Goal: Task Accomplishment & Management: Complete application form

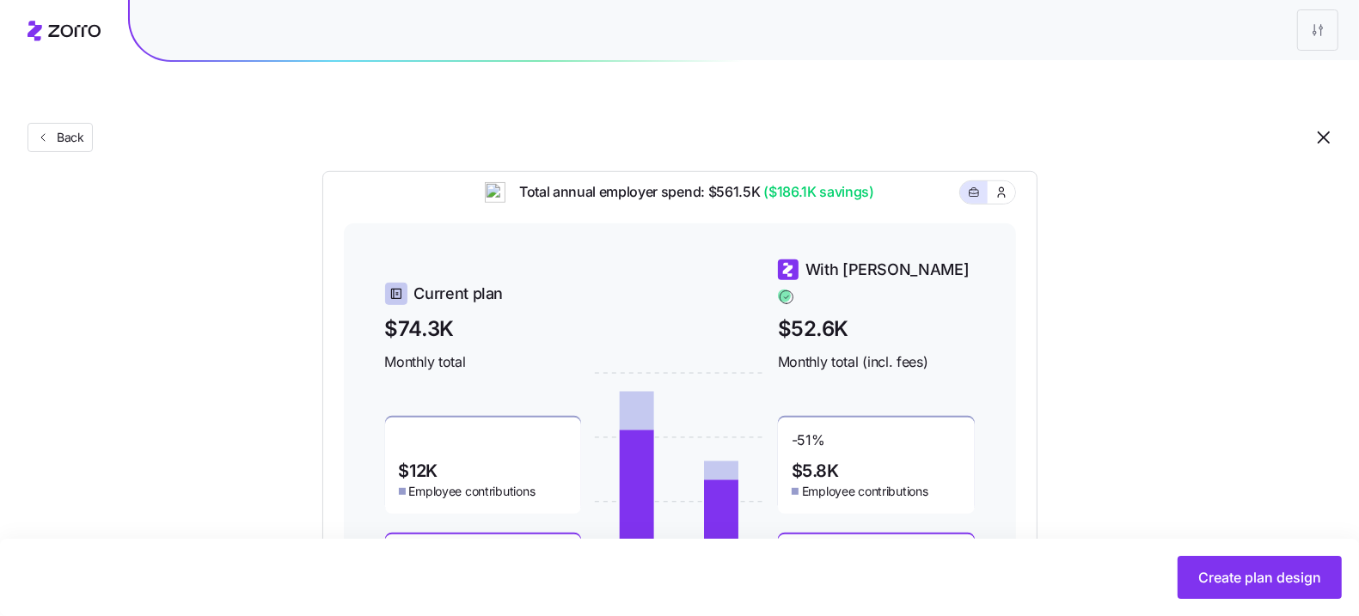
scroll to position [786, 0]
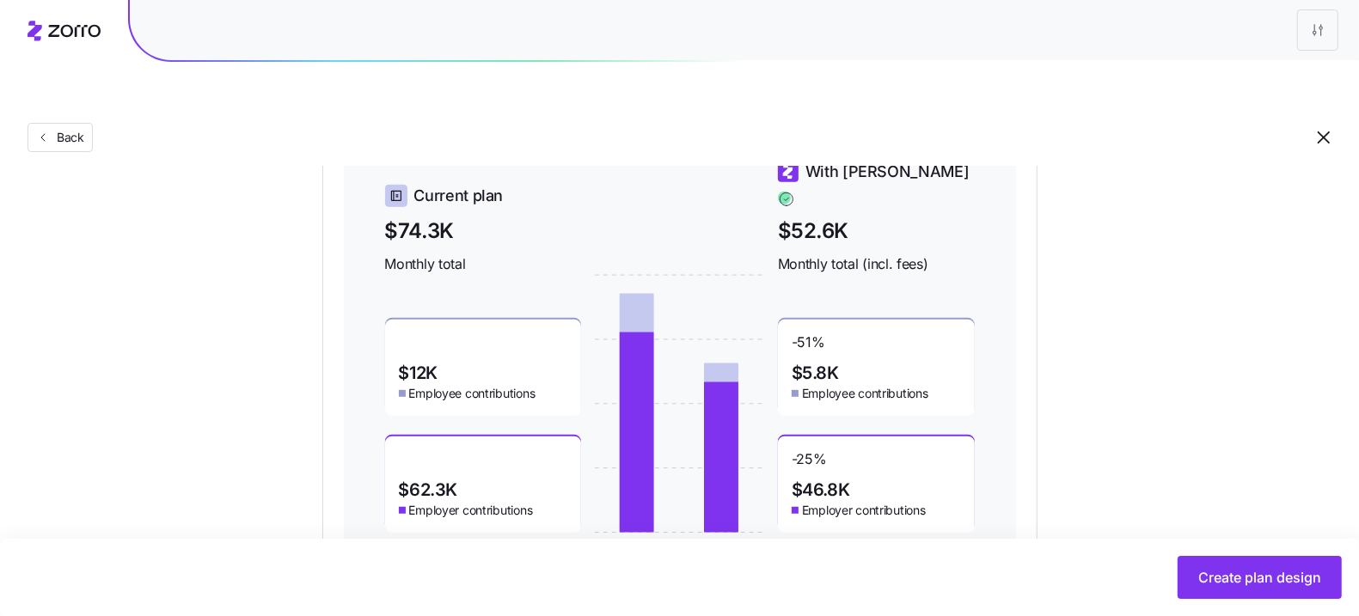
click at [1325, 132] on icon "button" at bounding box center [1324, 138] width 12 height 12
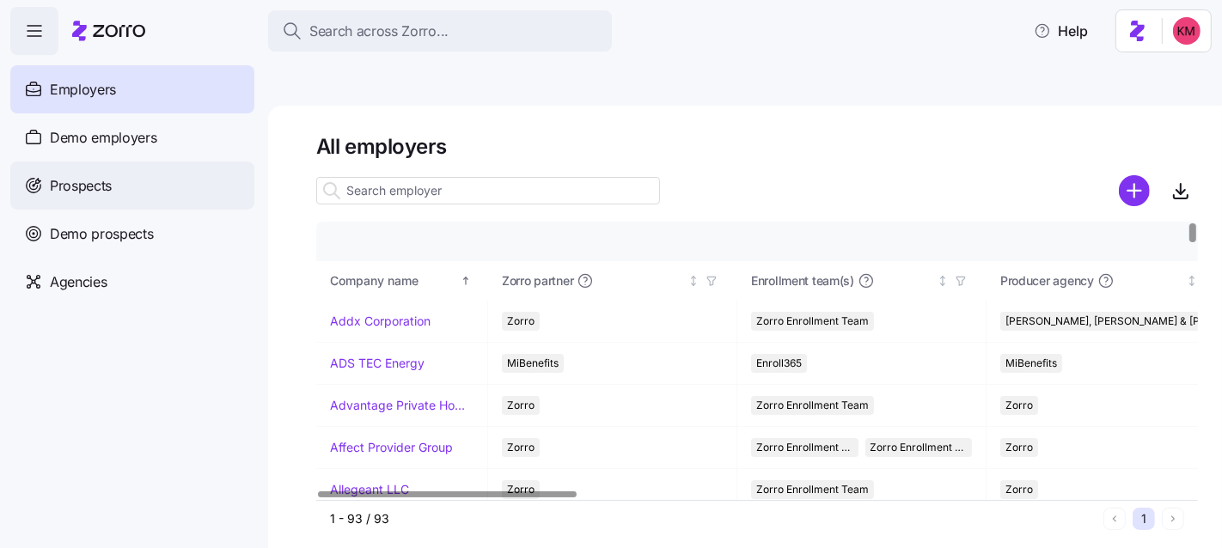
click at [107, 187] on span "Prospects" at bounding box center [81, 185] width 62 height 21
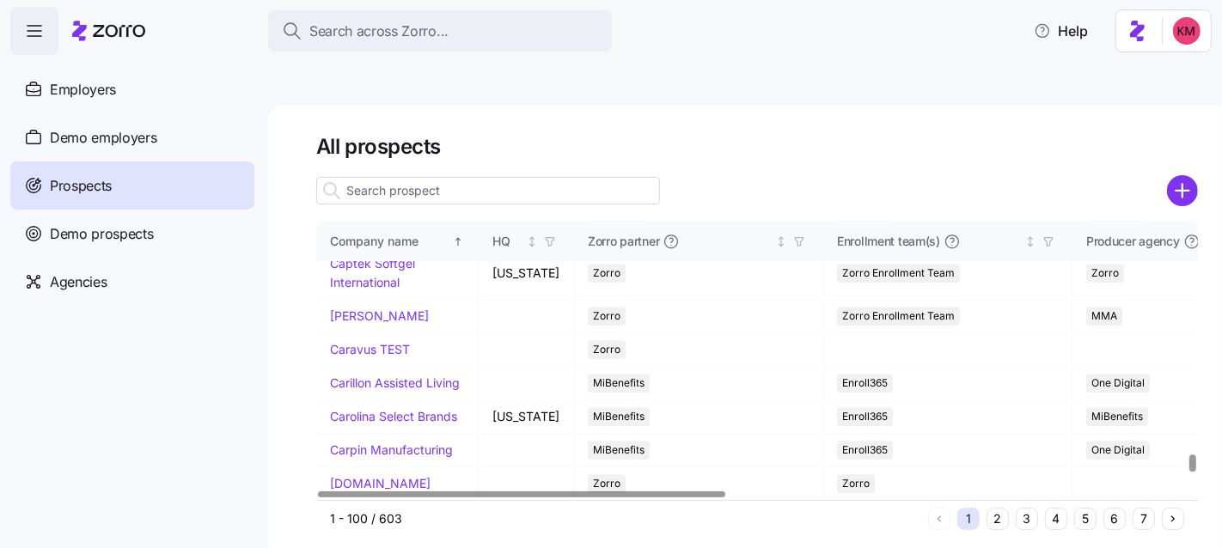
scroll to position [3768, 0]
click at [1056, 508] on button "4" at bounding box center [1056, 519] width 22 height 22
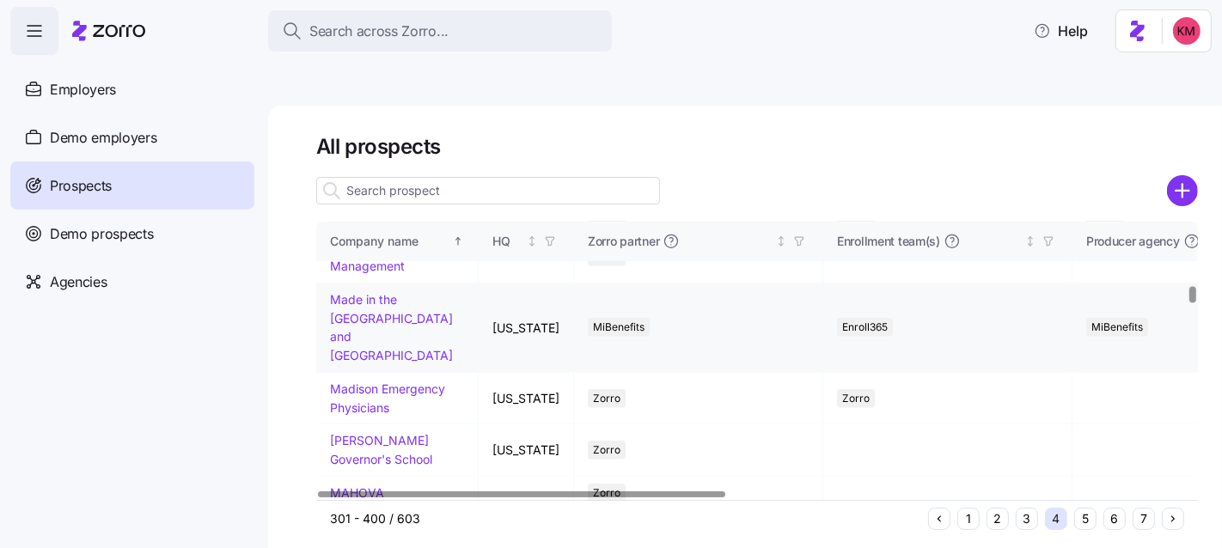
scroll to position [1117, 0]
click at [344, 275] on link "Machell Management" at bounding box center [379, 259] width 99 height 34
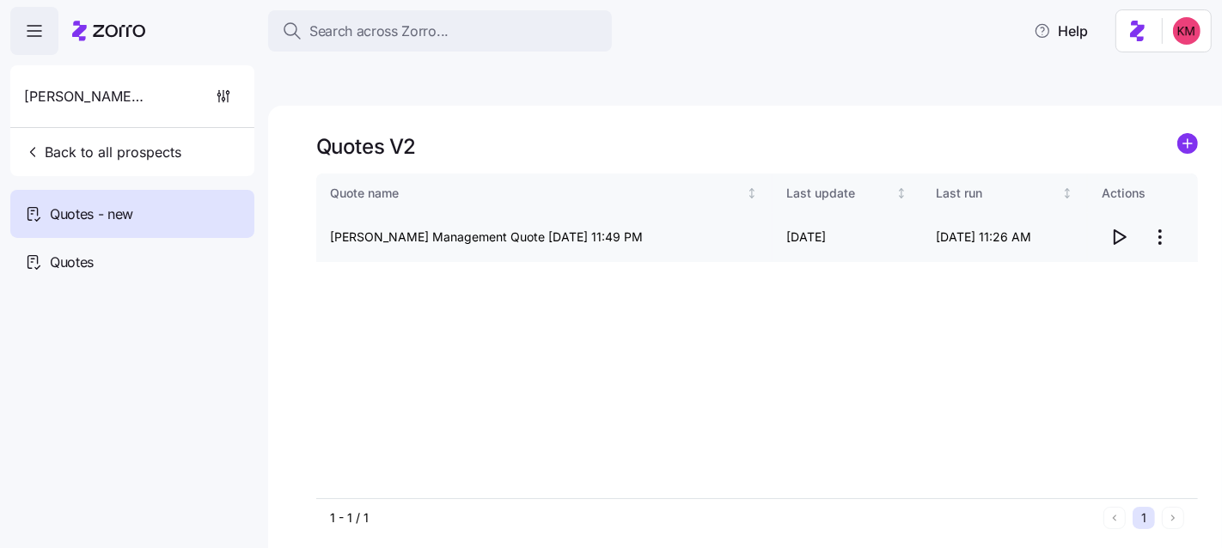
click at [1164, 188] on html "Search across Zorro... Help Machell Management Back to all prospects Quotes - n…" at bounding box center [611, 355] width 1222 height 711
click at [1120, 229] on div "Edit quote" at bounding box center [1092, 239] width 158 height 28
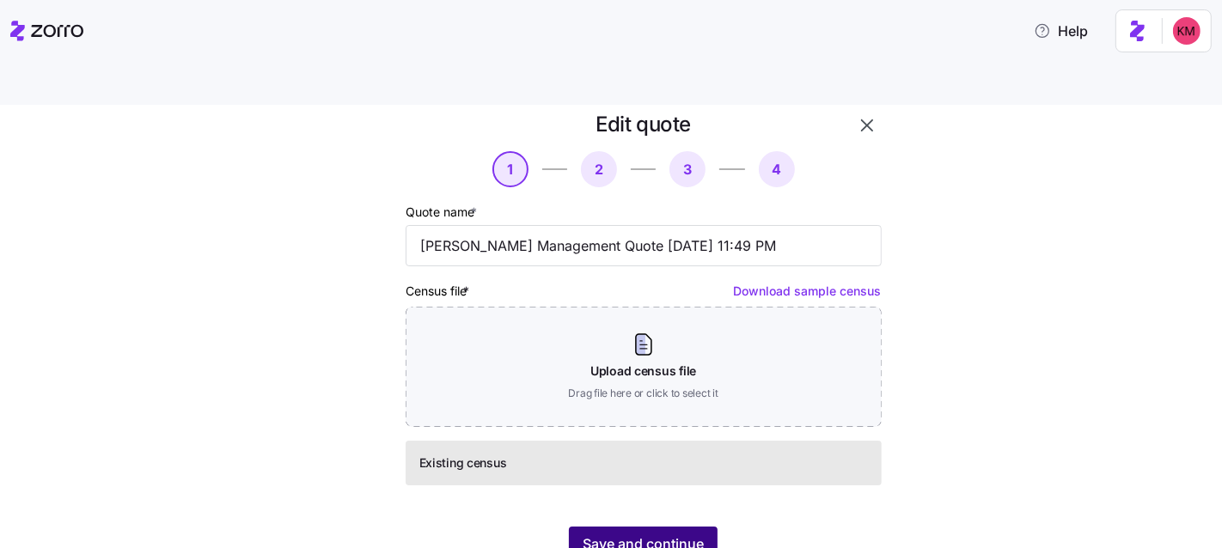
scroll to position [58, 0]
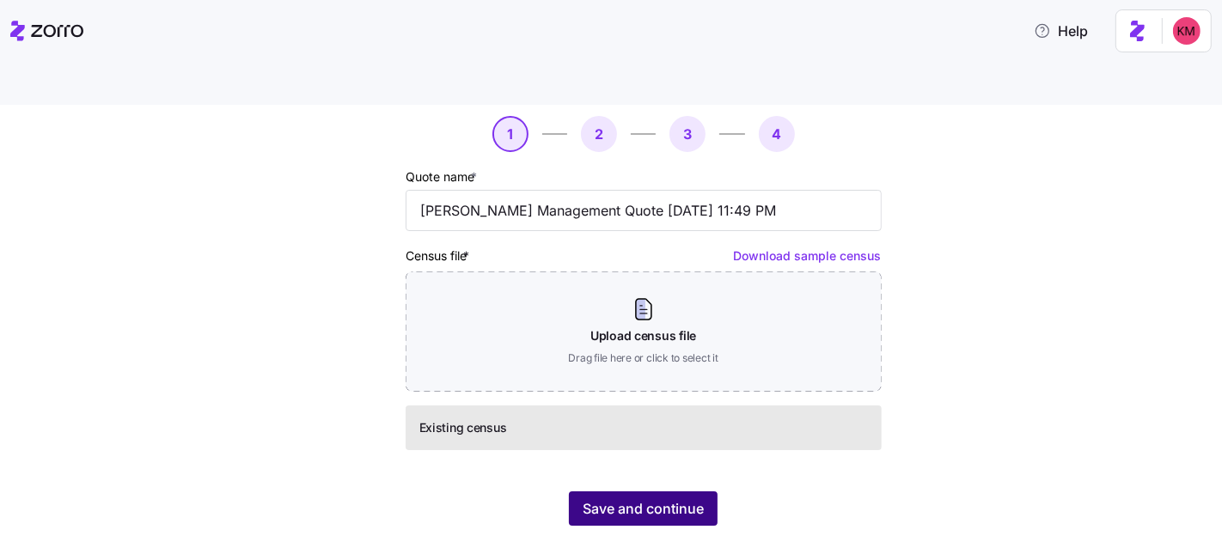
click at [653, 492] on button "Save and continue" at bounding box center [643, 509] width 149 height 34
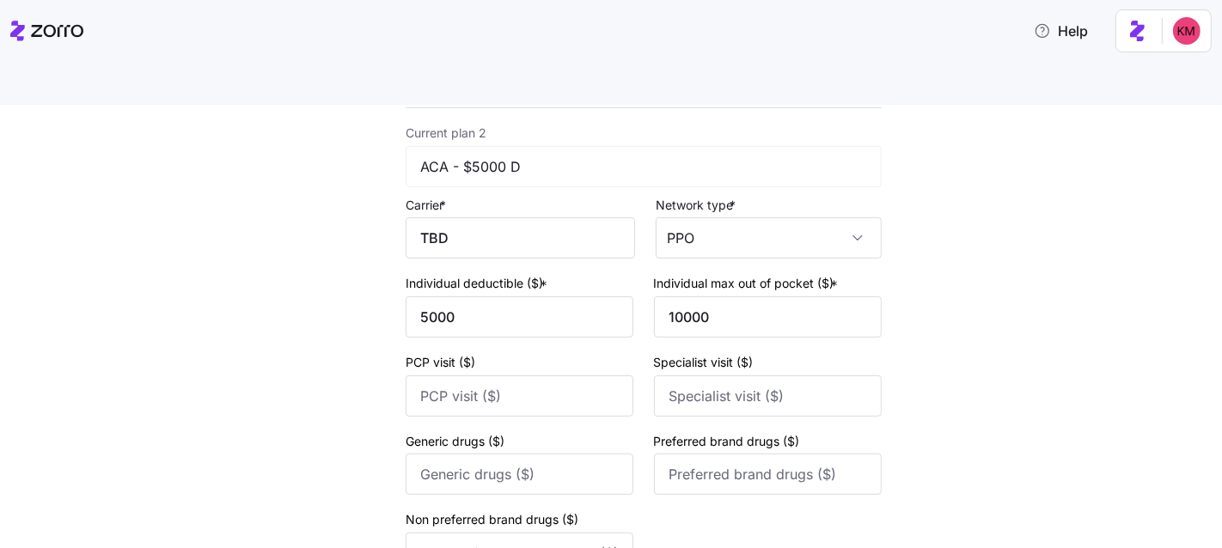
scroll to position [791, 0]
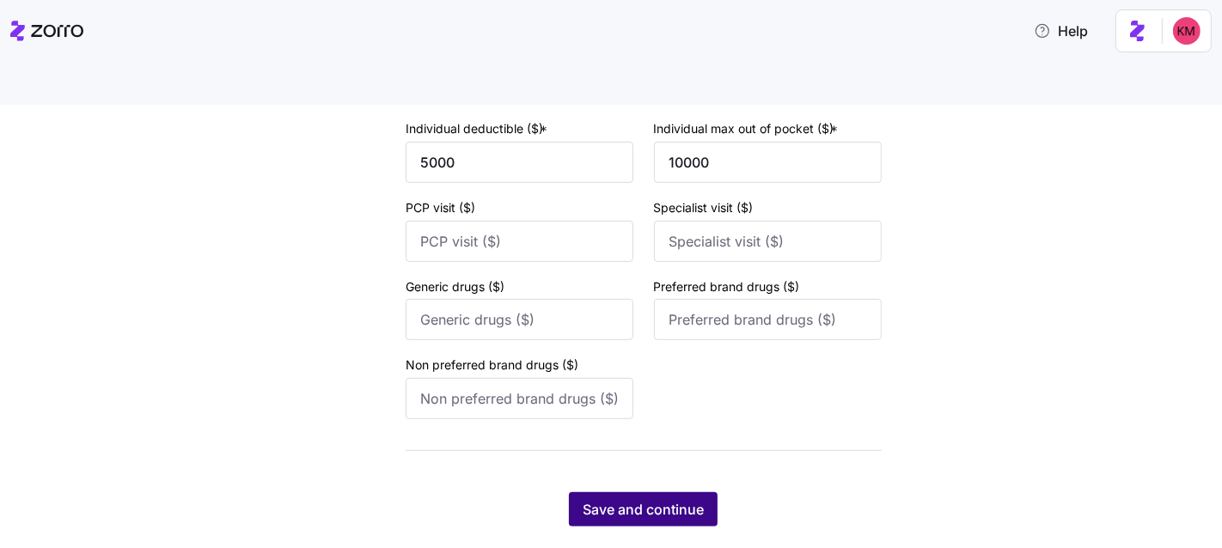
click at [700, 493] on button "Save and continue" at bounding box center [643, 510] width 149 height 34
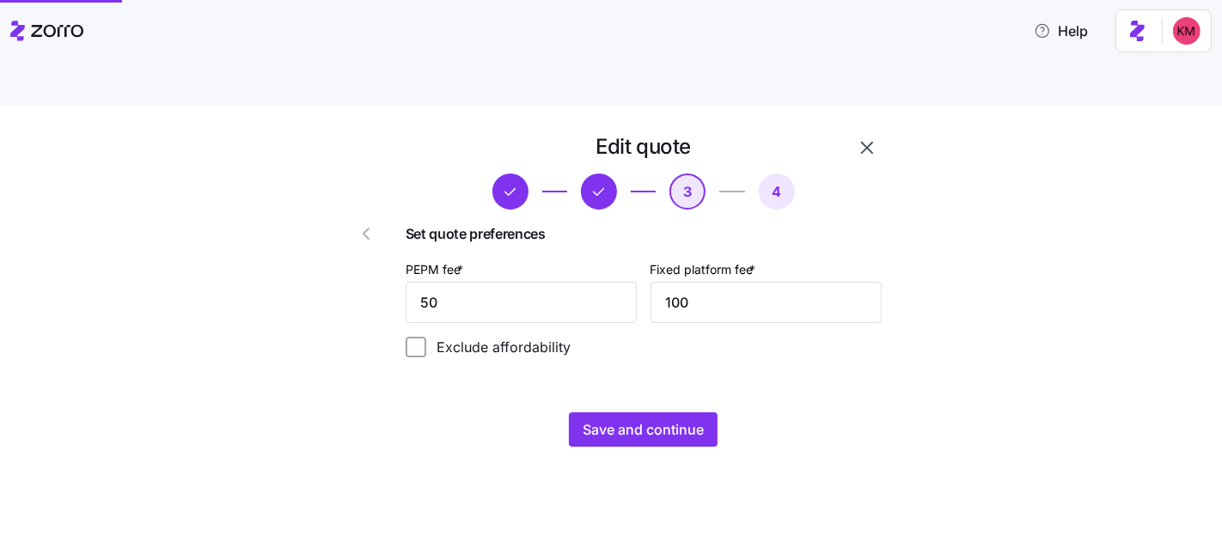
scroll to position [0, 0]
click at [542, 282] on input "50" at bounding box center [521, 302] width 231 height 41
type input "70"
click at [686, 419] on span "Save and continue" at bounding box center [643, 429] width 121 height 21
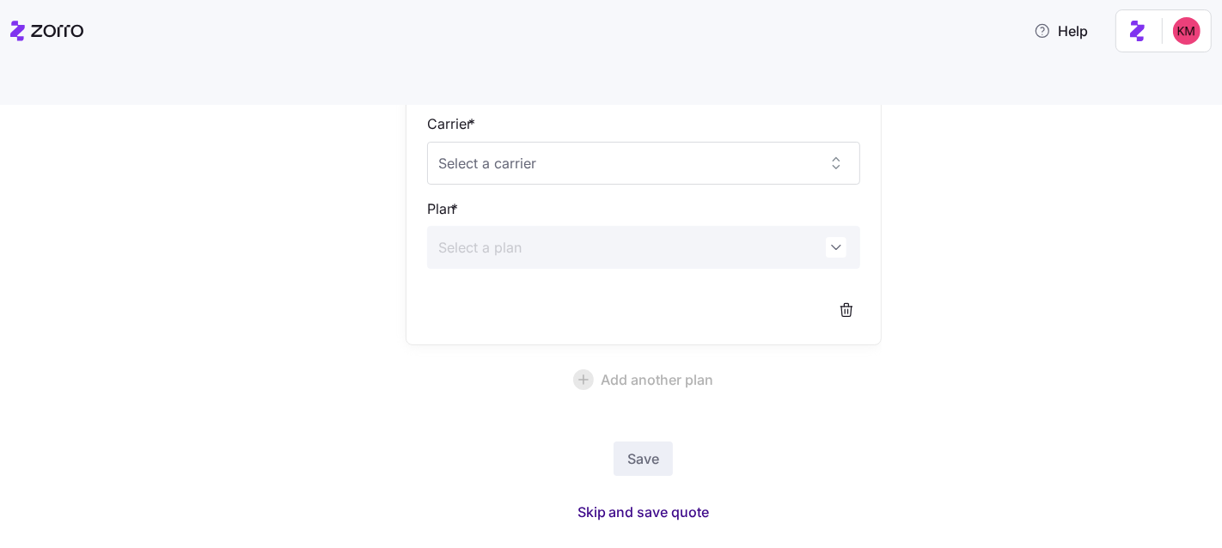
click at [659, 502] on span "Skip and save quote" at bounding box center [644, 512] width 132 height 21
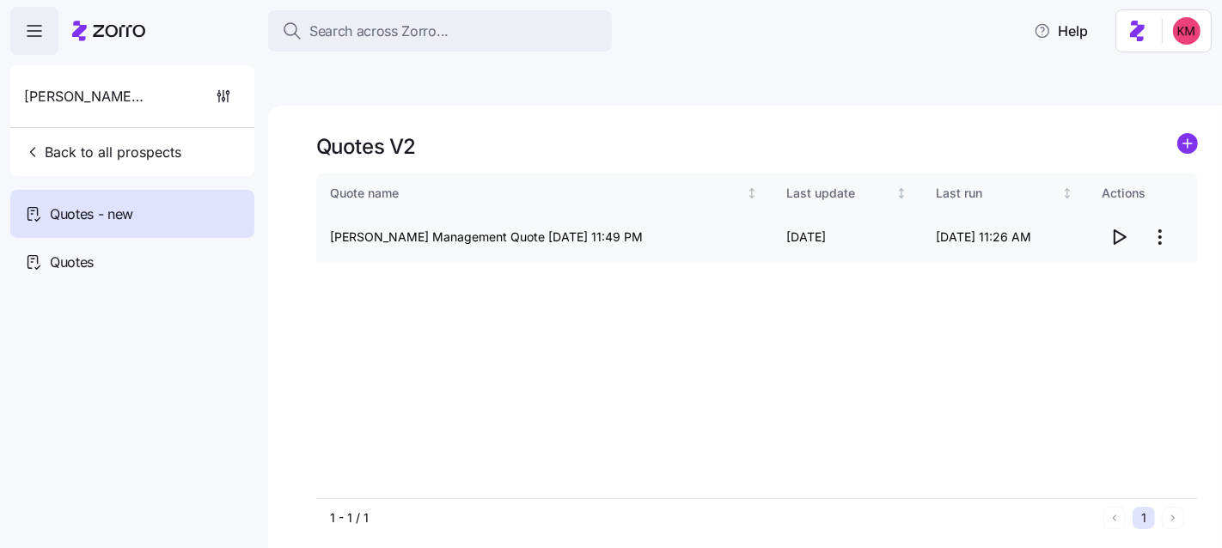
click at [1123, 227] on icon "button" at bounding box center [1119, 237] width 21 height 21
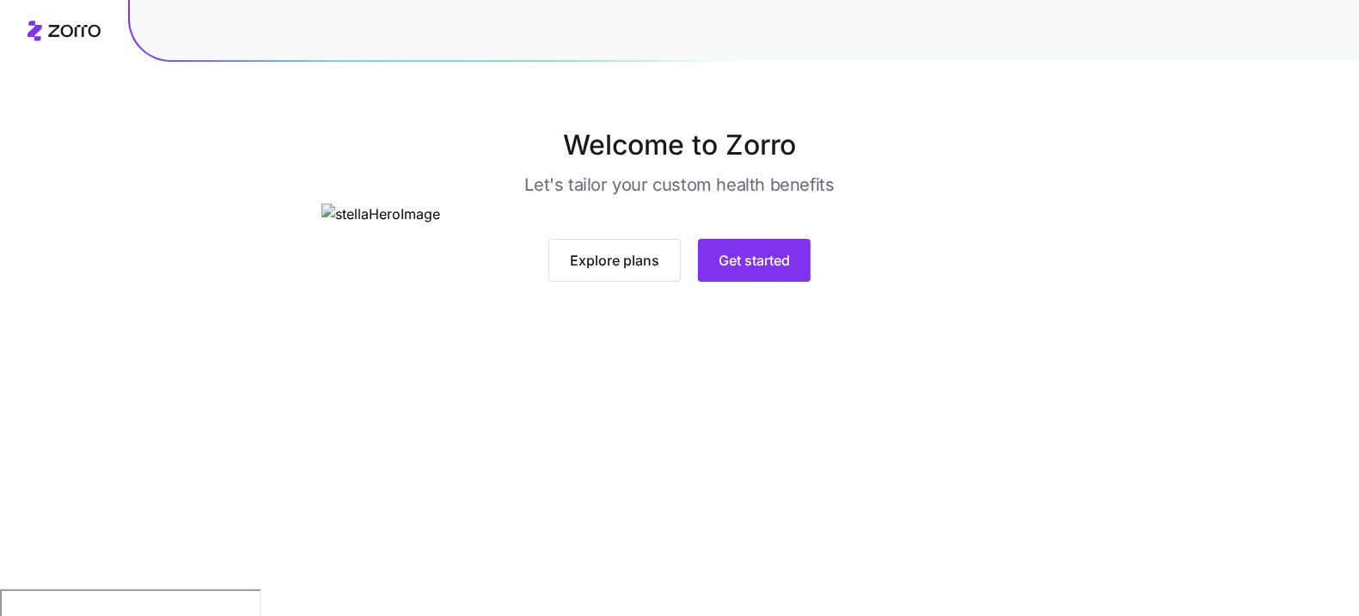
scroll to position [125, 0]
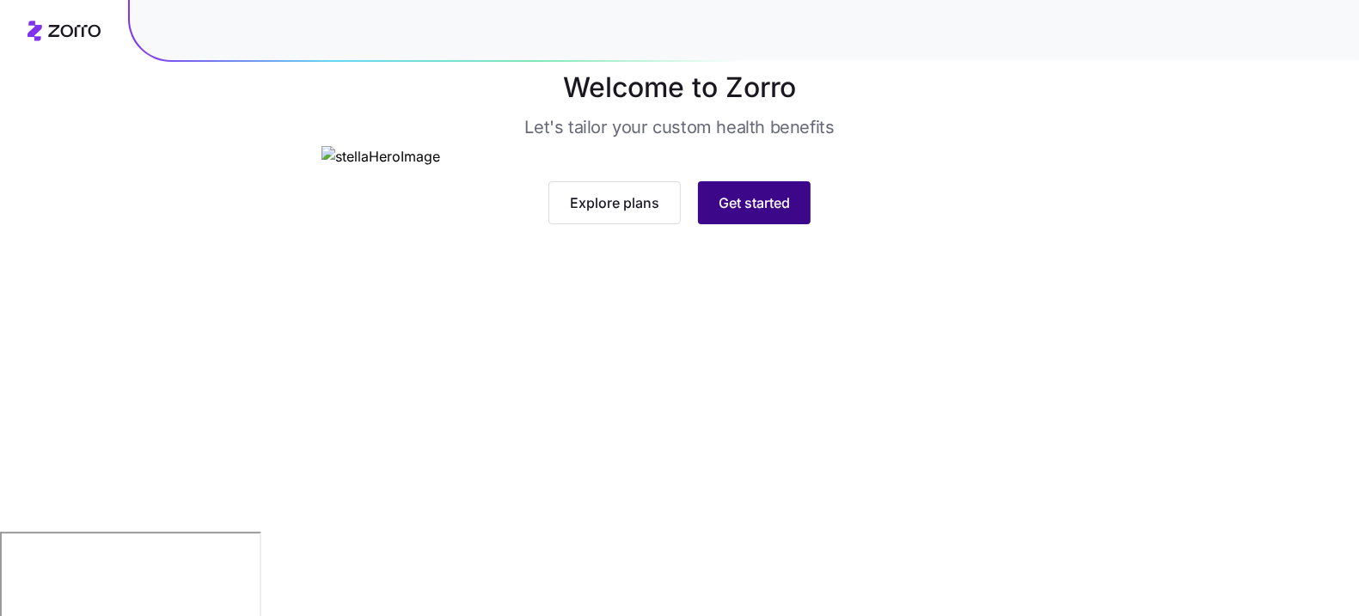
click at [750, 213] on span "Get started" at bounding box center [754, 203] width 71 height 21
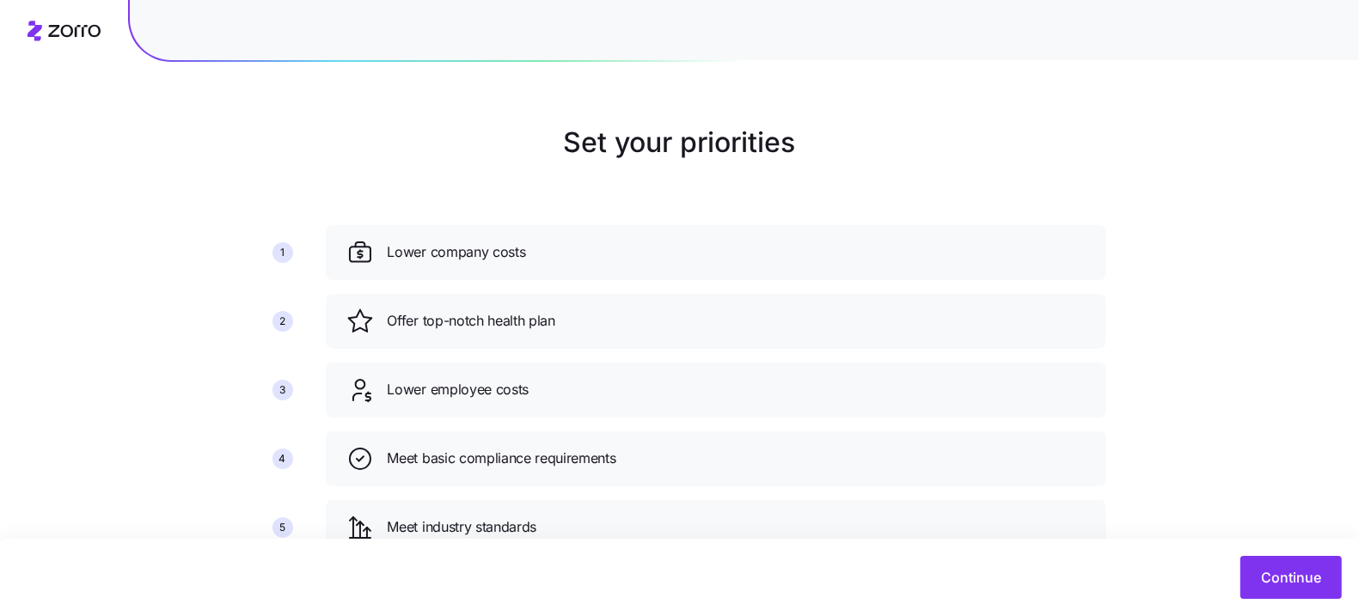
scroll to position [160, 0]
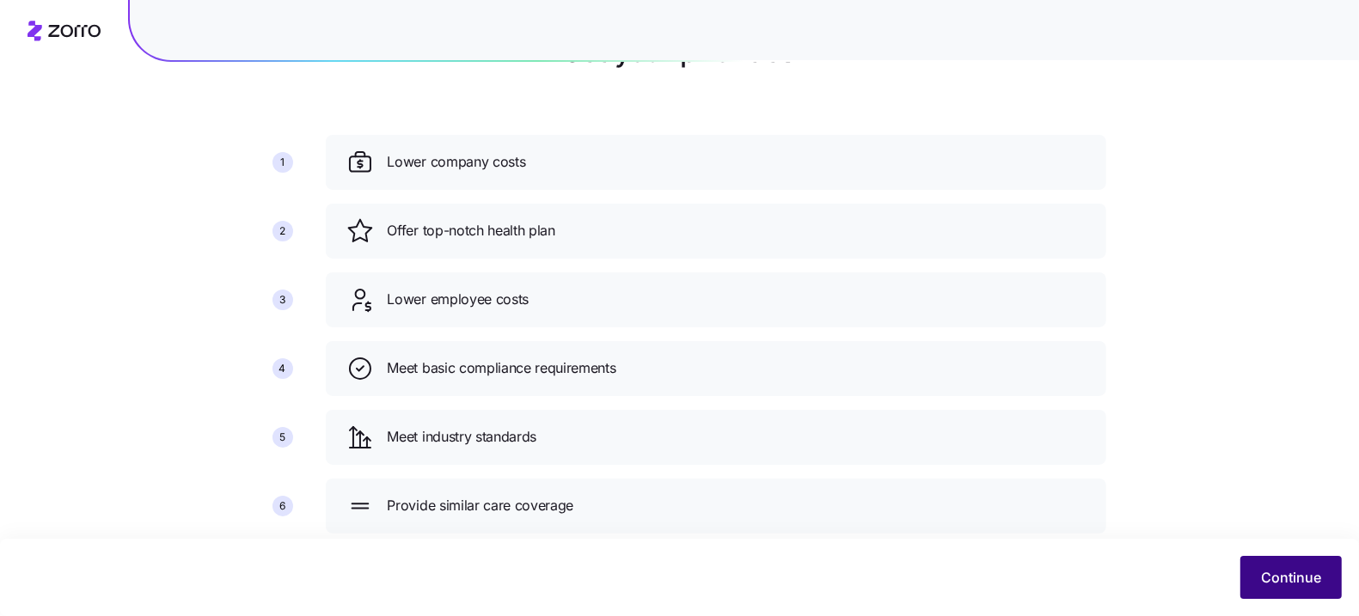
click at [1329, 563] on button "Continue" at bounding box center [1290, 577] width 101 height 43
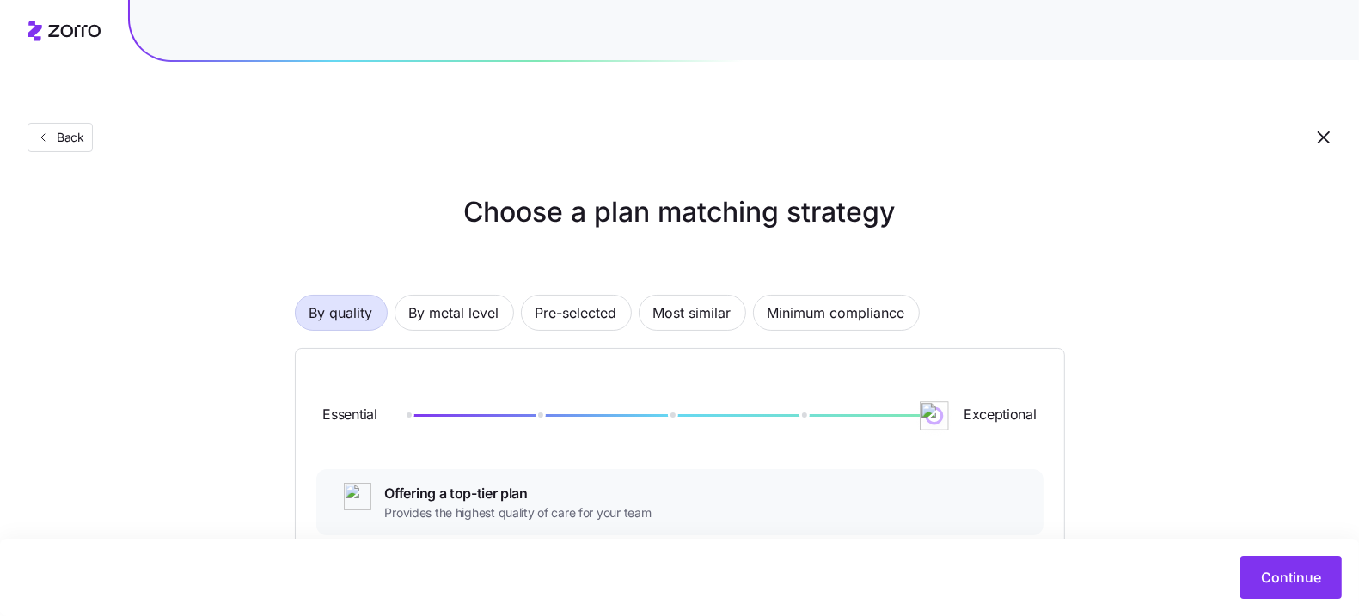
drag, startPoint x: 541, startPoint y: 376, endPoint x: 1304, endPoint y: 392, distance: 763.5
click at [1304, 392] on div "Choose a plan matching strategy By quality By metal level Pre-selected Most sim…" at bounding box center [679, 599] width 1359 height 815
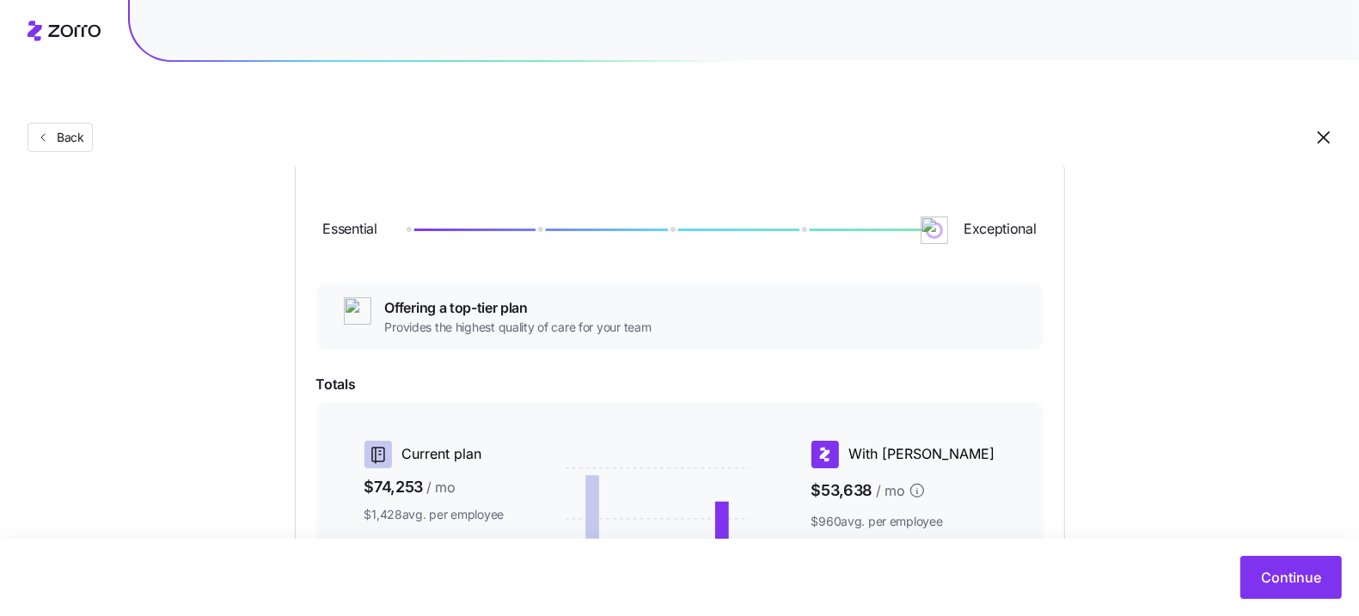
scroll to position [433, 0]
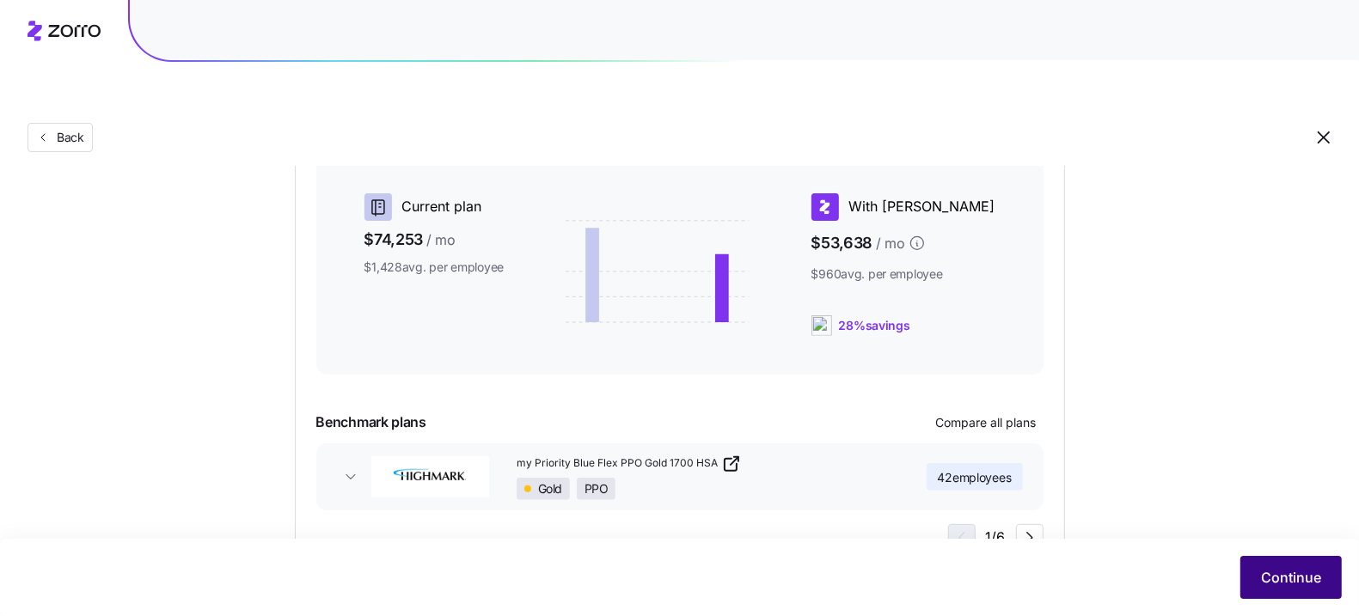
click at [1292, 580] on span "Continue" at bounding box center [1291, 577] width 60 height 21
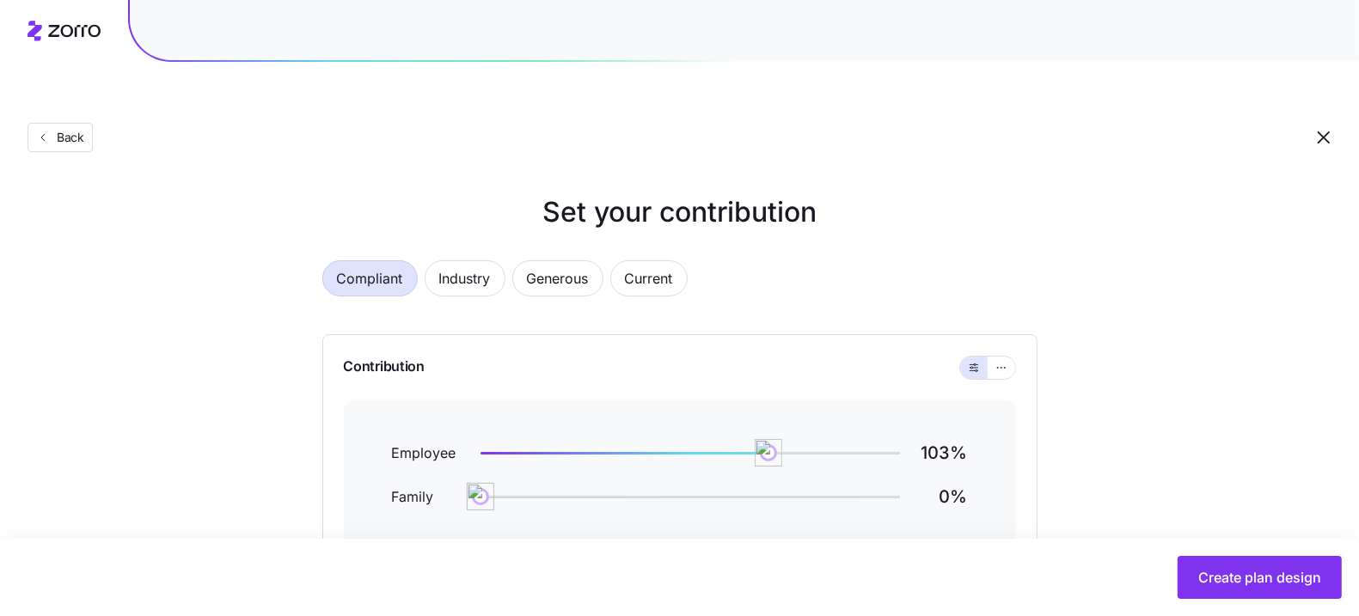
click at [1016, 334] on div "Contribution Employee 103 % Family 0 % Reset Apply" at bounding box center [679, 494] width 715 height 320
click at [1010, 357] on button "button" at bounding box center [1002, 368] width 28 height 22
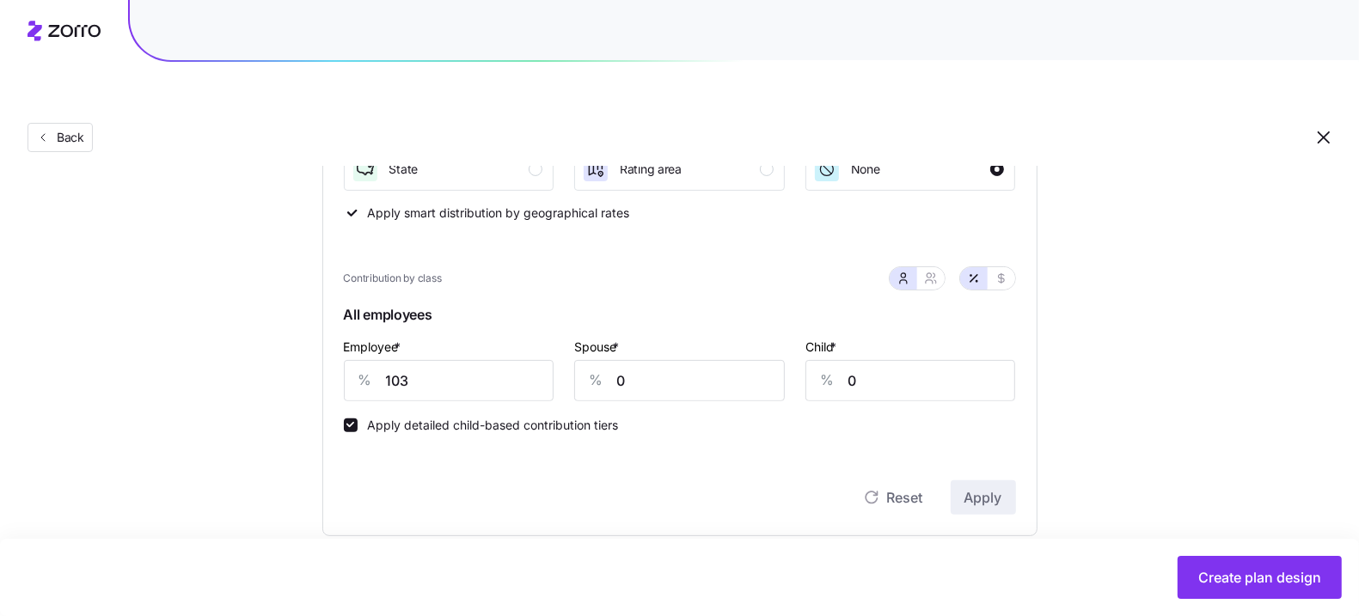
scroll to position [291, 0]
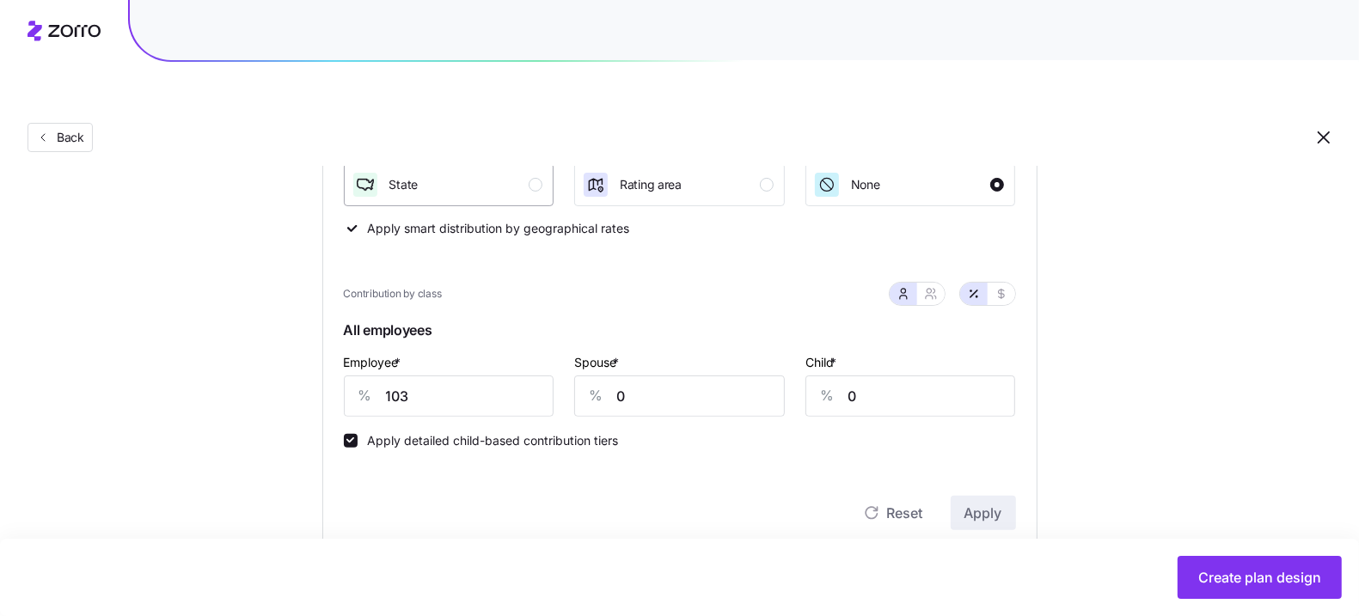
click at [428, 171] on div "State" at bounding box center [448, 185] width 192 height 28
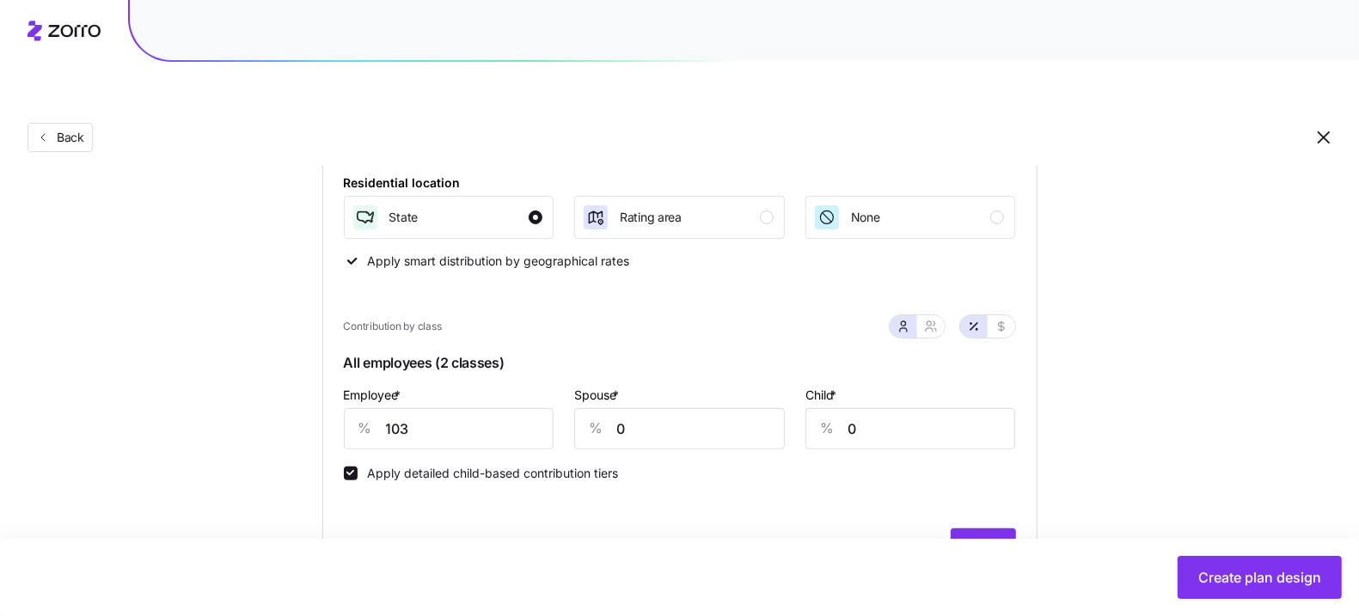
scroll to position [278, 0]
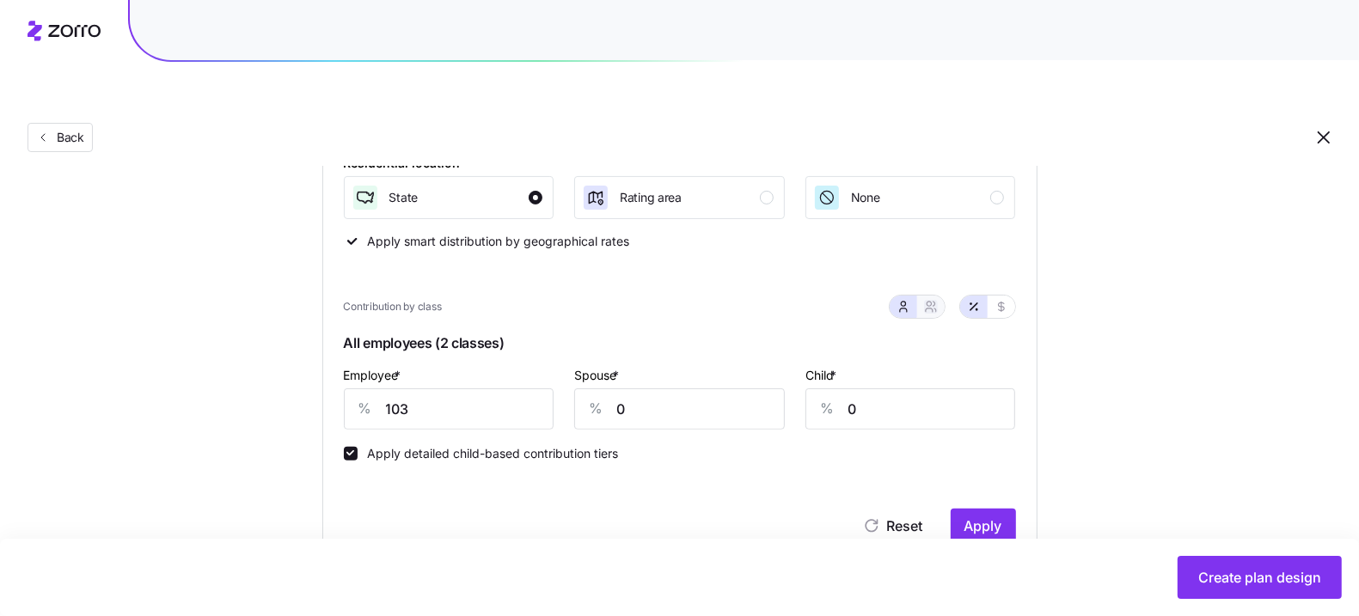
click at [934, 300] on icon "button" at bounding box center [931, 307] width 14 height 14
type input "52"
type input "59"
click at [934, 389] on input "38" at bounding box center [980, 409] width 153 height 41
click at [895, 389] on div "%" at bounding box center [884, 409] width 41 height 40
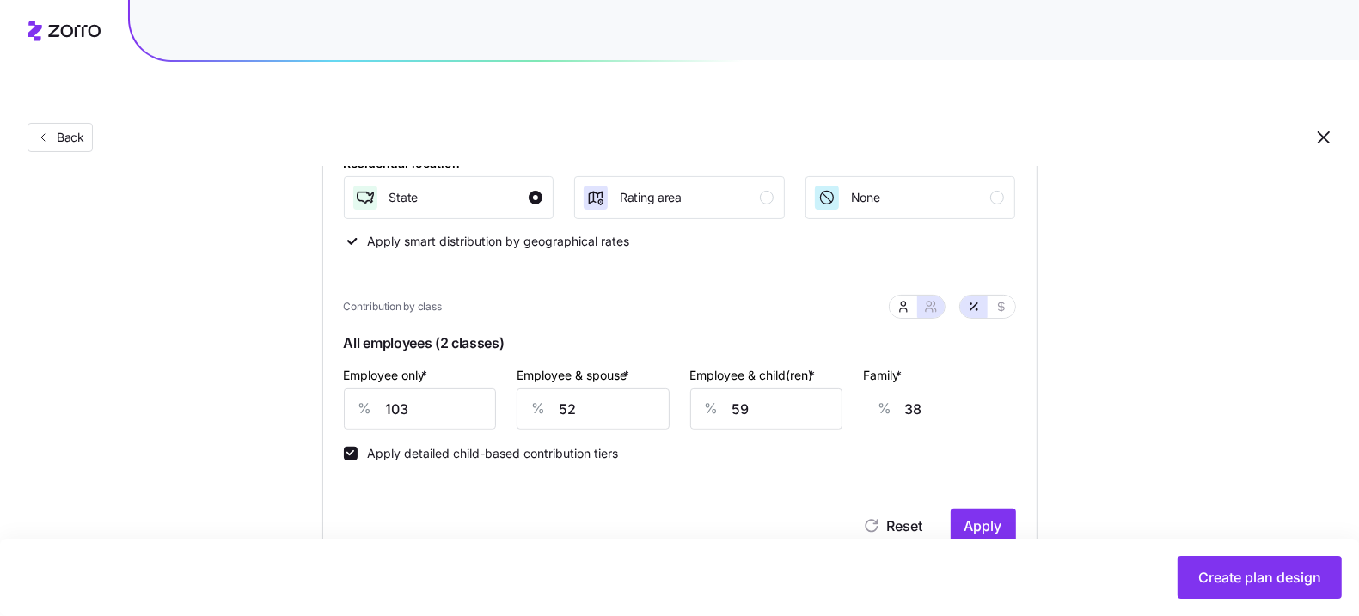
click at [891, 366] on label "Family *" at bounding box center [884, 375] width 42 height 19
click at [904, 389] on input "38" at bounding box center [980, 409] width 153 height 41
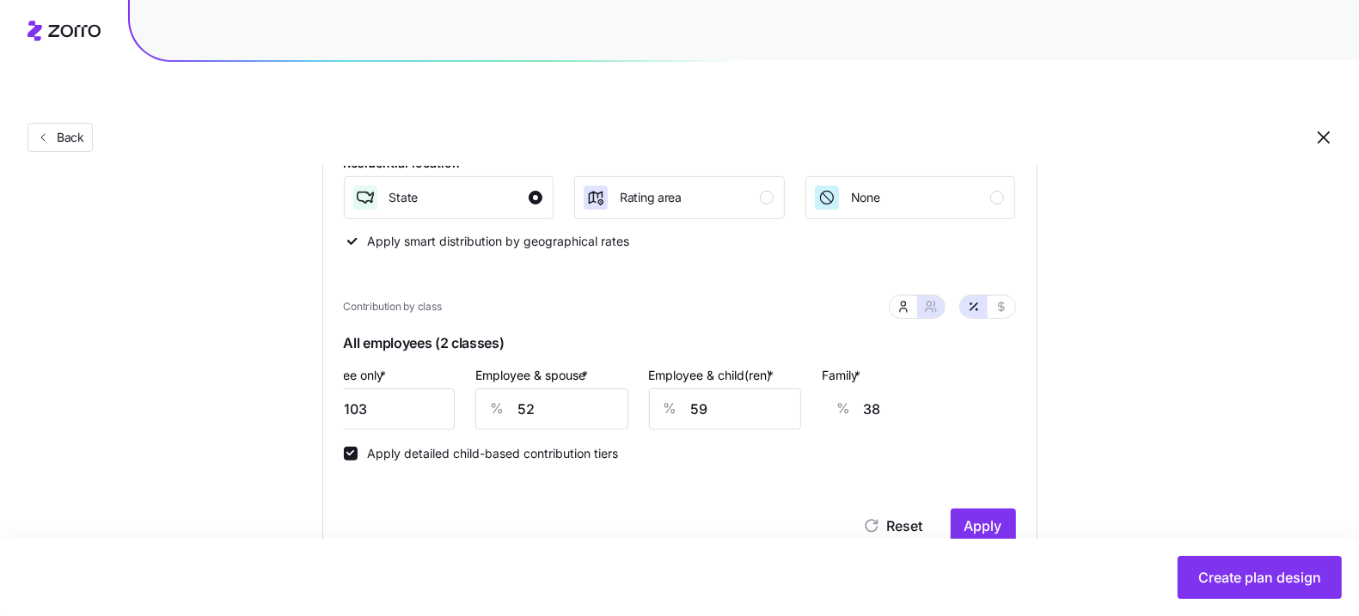
click at [843, 366] on label "Family *" at bounding box center [843, 375] width 42 height 19
click at [863, 389] on input "38" at bounding box center [939, 409] width 153 height 41
click at [843, 366] on label "Family *" at bounding box center [843, 375] width 42 height 19
click at [863, 389] on input "38" at bounding box center [939, 409] width 153 height 41
click at [843, 366] on label "Family *" at bounding box center [843, 375] width 42 height 19
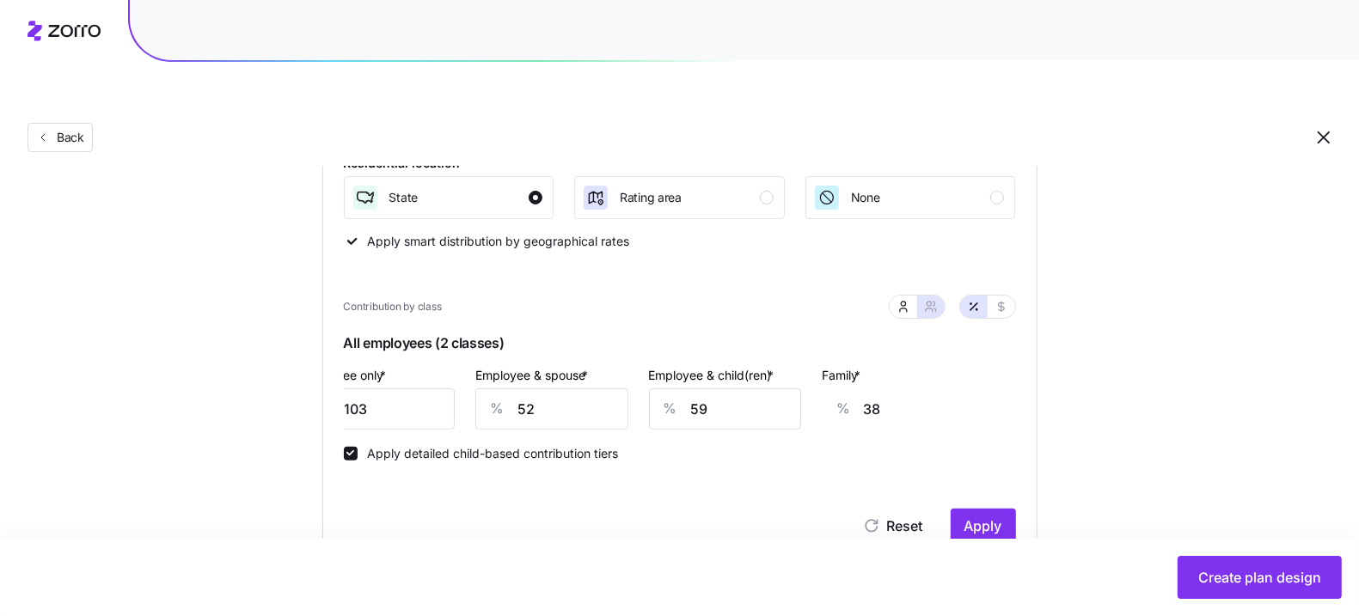
click at [863, 389] on input "38" at bounding box center [939, 409] width 153 height 41
drag, startPoint x: 843, startPoint y: 331, endPoint x: 854, endPoint y: 338, distance: 13.1
click at [849, 366] on label "Family *" at bounding box center [843, 375] width 42 height 19
click at [863, 389] on input "38" at bounding box center [939, 409] width 153 height 41
click at [868, 389] on input "38" at bounding box center [939, 409] width 153 height 41
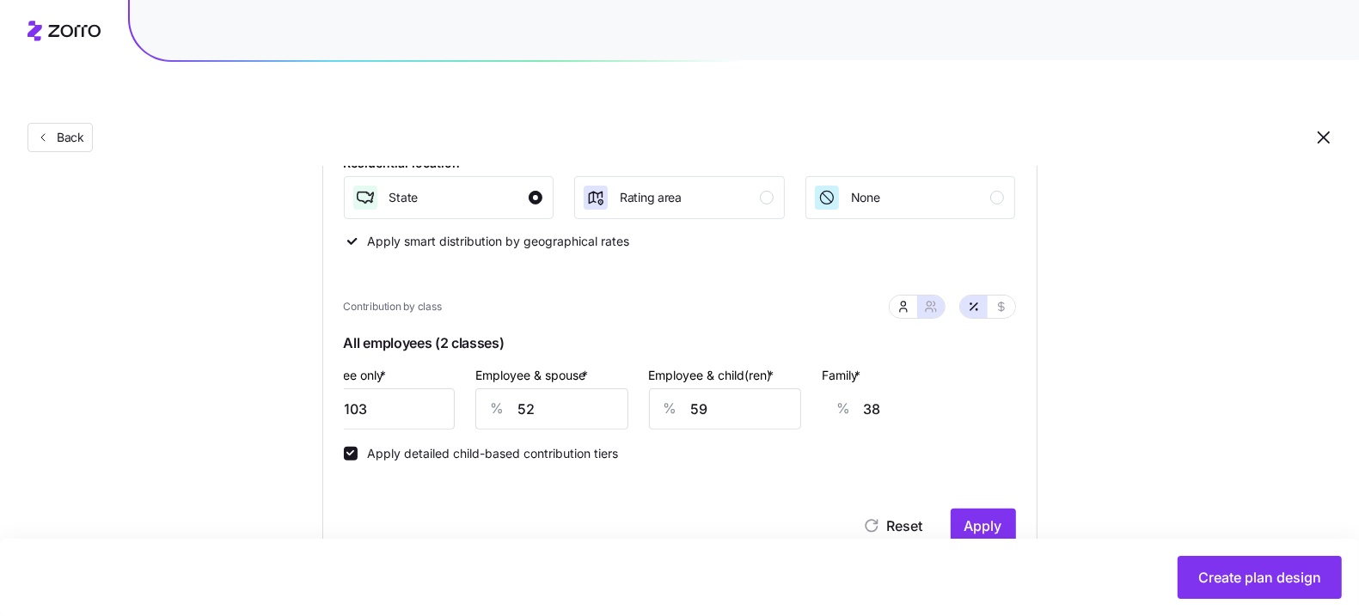
click at [868, 389] on input "38" at bounding box center [939, 409] width 153 height 41
click at [829, 364] on div "Family * % 38" at bounding box center [898, 396] width 153 height 65
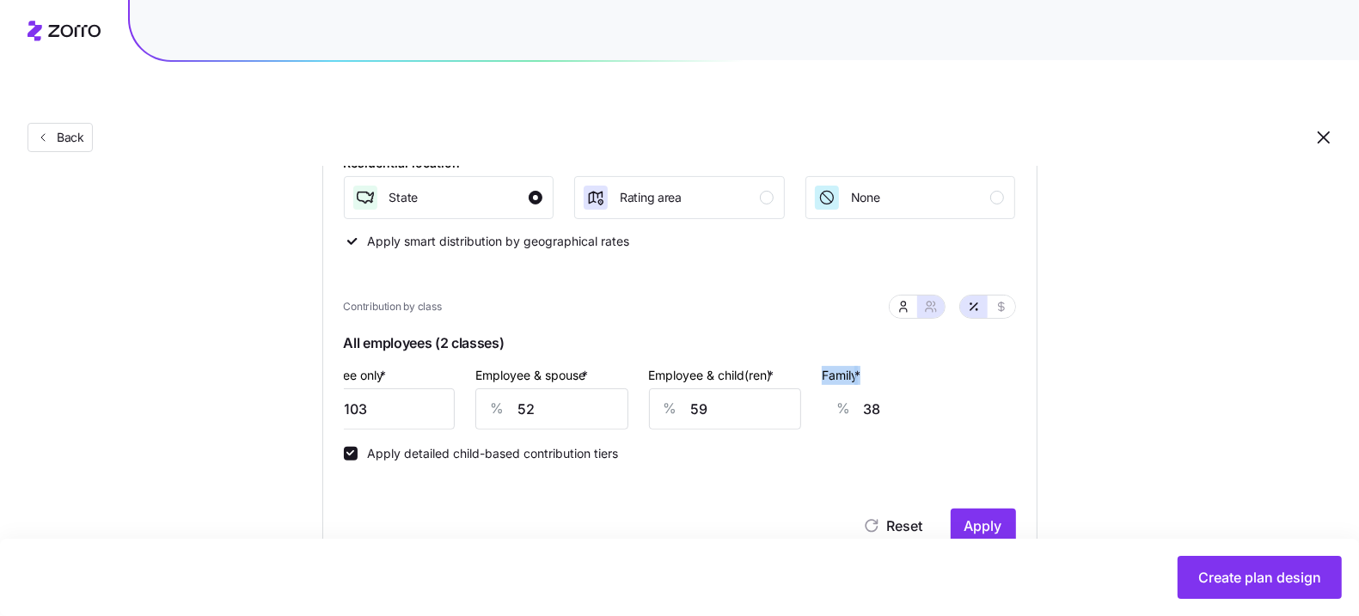
click at [829, 364] on div "Family * % 38" at bounding box center [898, 396] width 153 height 65
click at [1000, 300] on icon "button" at bounding box center [1001, 307] width 14 height 14
type input "773"
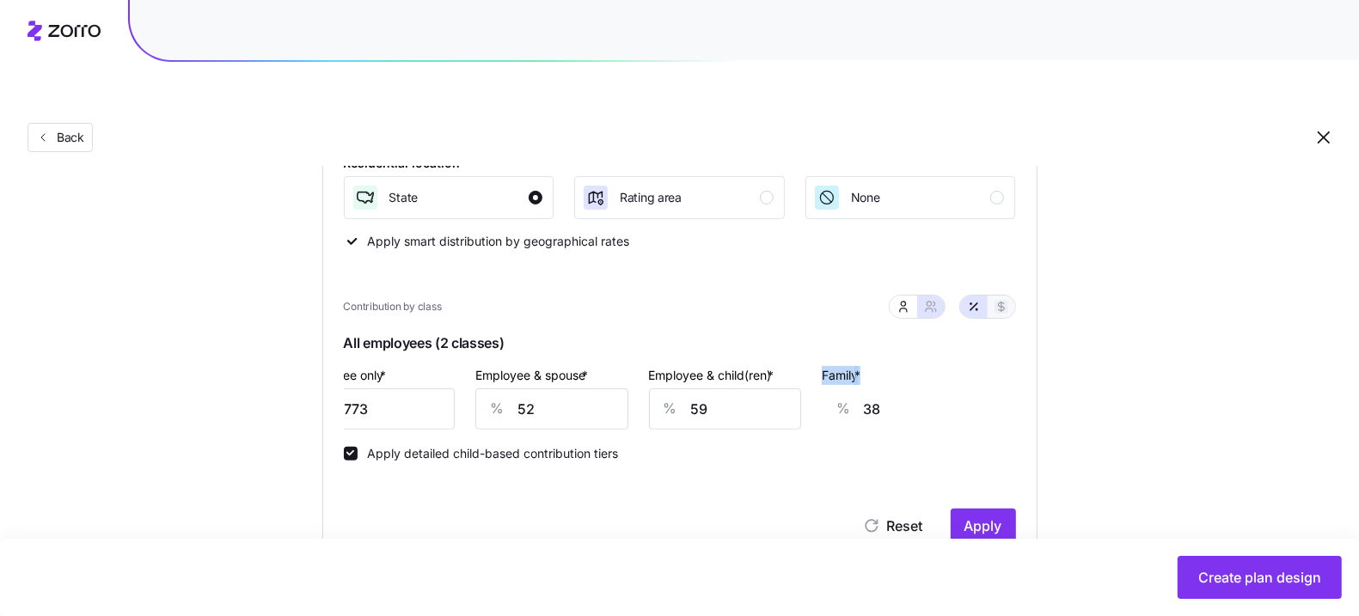
type input "773"
click at [982, 296] on button "button" at bounding box center [974, 307] width 28 height 22
type input "103"
type input "52"
type input "59"
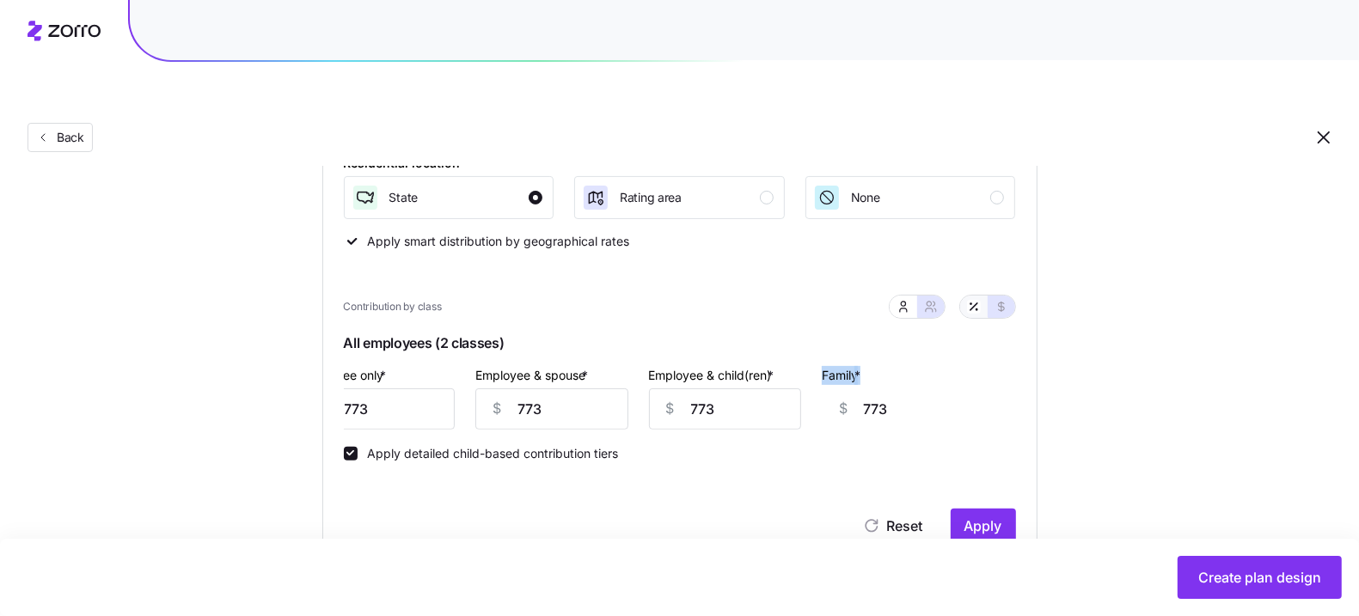
type input "38"
click at [385, 389] on input "103" at bounding box center [379, 409] width 153 height 41
click at [378, 366] on label "Employee only *" at bounding box center [347, 375] width 88 height 19
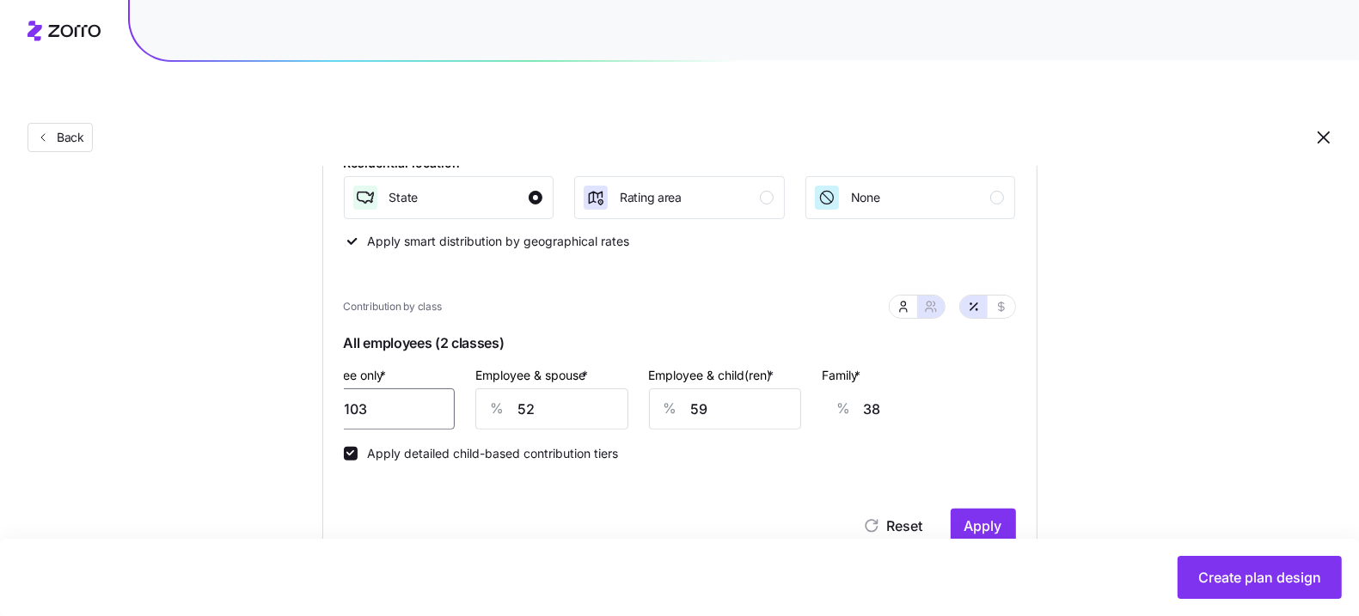
click at [378, 389] on input "103" at bounding box center [379, 409] width 153 height 41
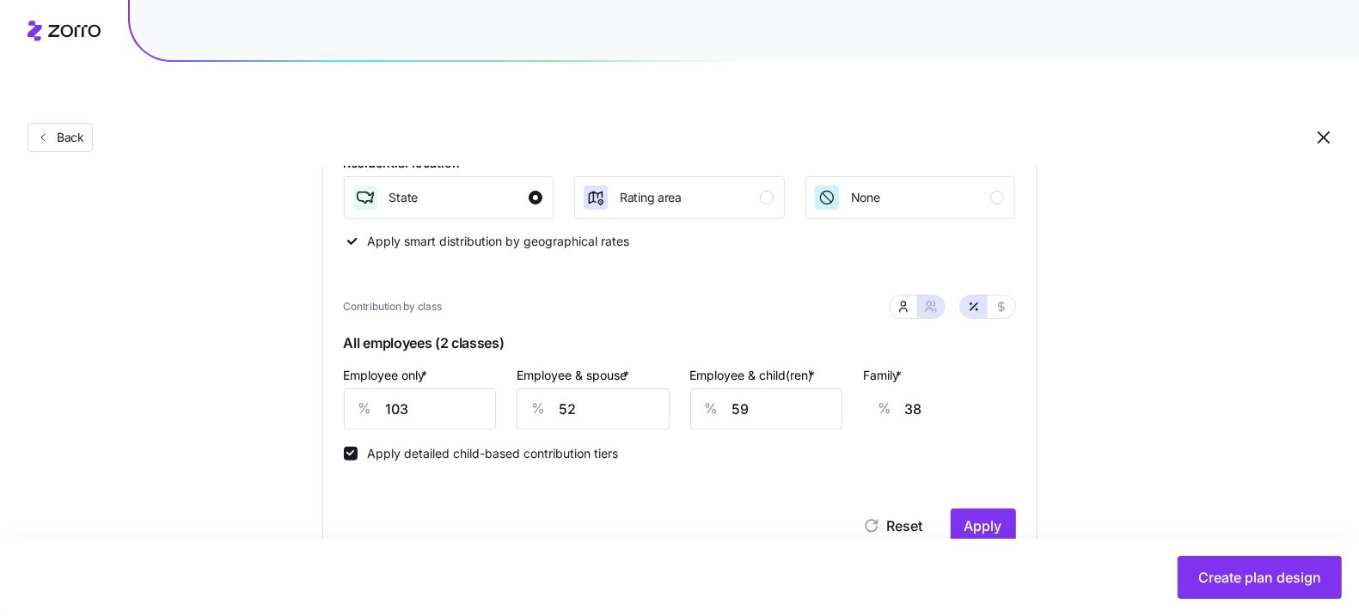
click at [375, 389] on div "%" at bounding box center [365, 409] width 41 height 40
click at [396, 389] on input "103" at bounding box center [420, 409] width 153 height 41
type input "8"
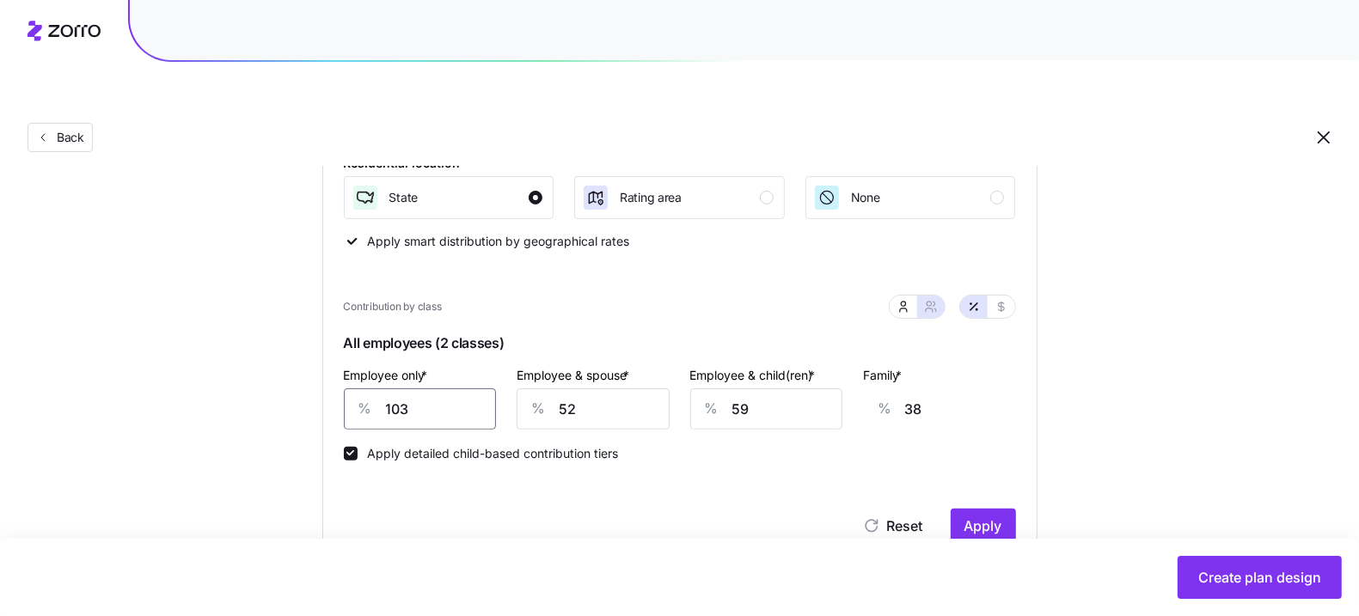
type input "72"
type input "85"
type input "44"
type input "85"
click at [944, 389] on input "44" at bounding box center [980, 409] width 153 height 41
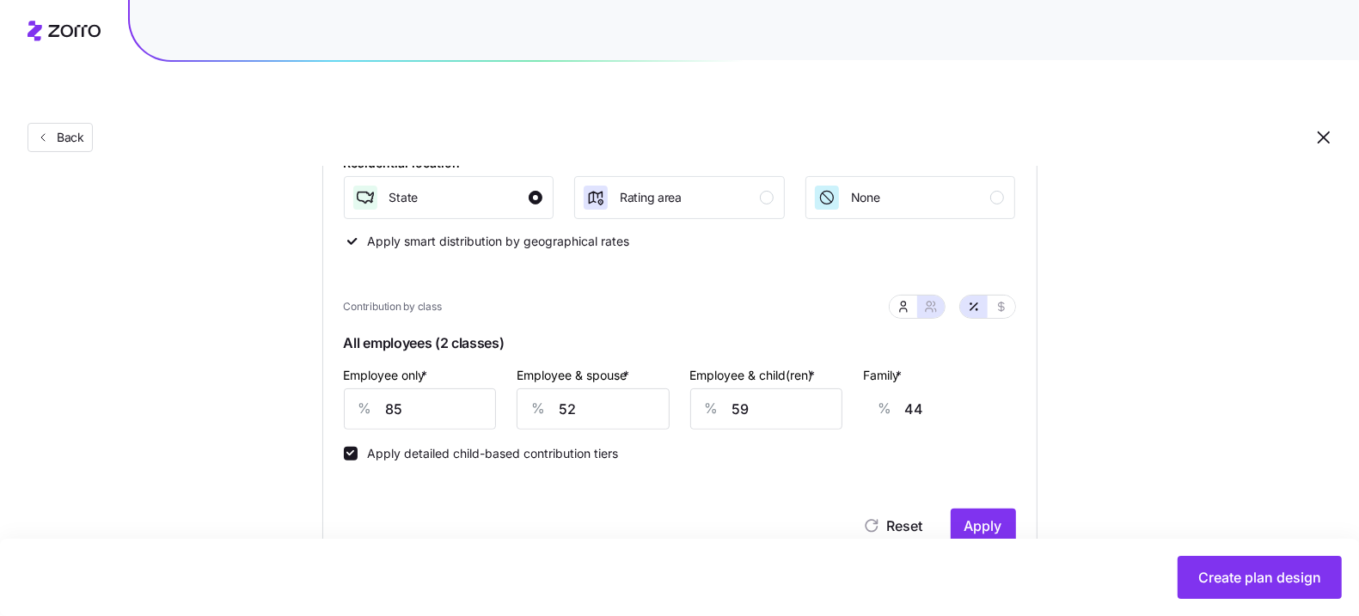
click at [944, 389] on input "44" at bounding box center [980, 409] width 153 height 41
click at [580, 389] on input "52" at bounding box center [593, 409] width 153 height 41
type input "7"
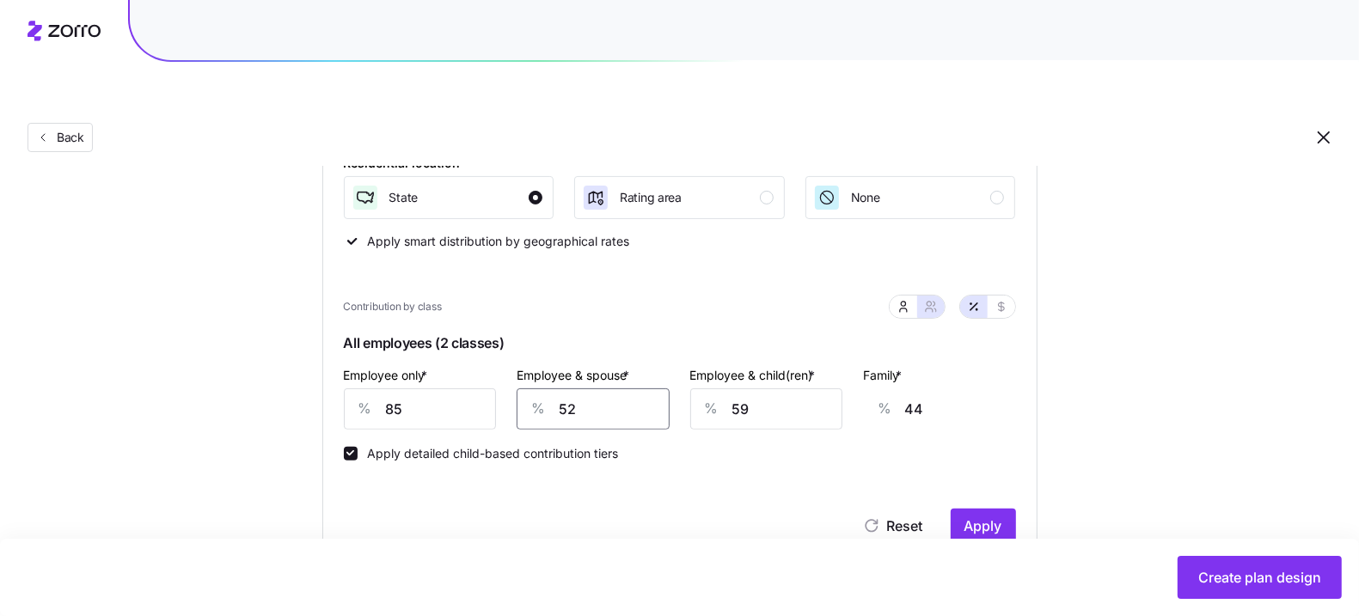
type input "12"
type input "79"
type input "64"
type input "79"
click at [753, 389] on input "59" at bounding box center [766, 409] width 153 height 41
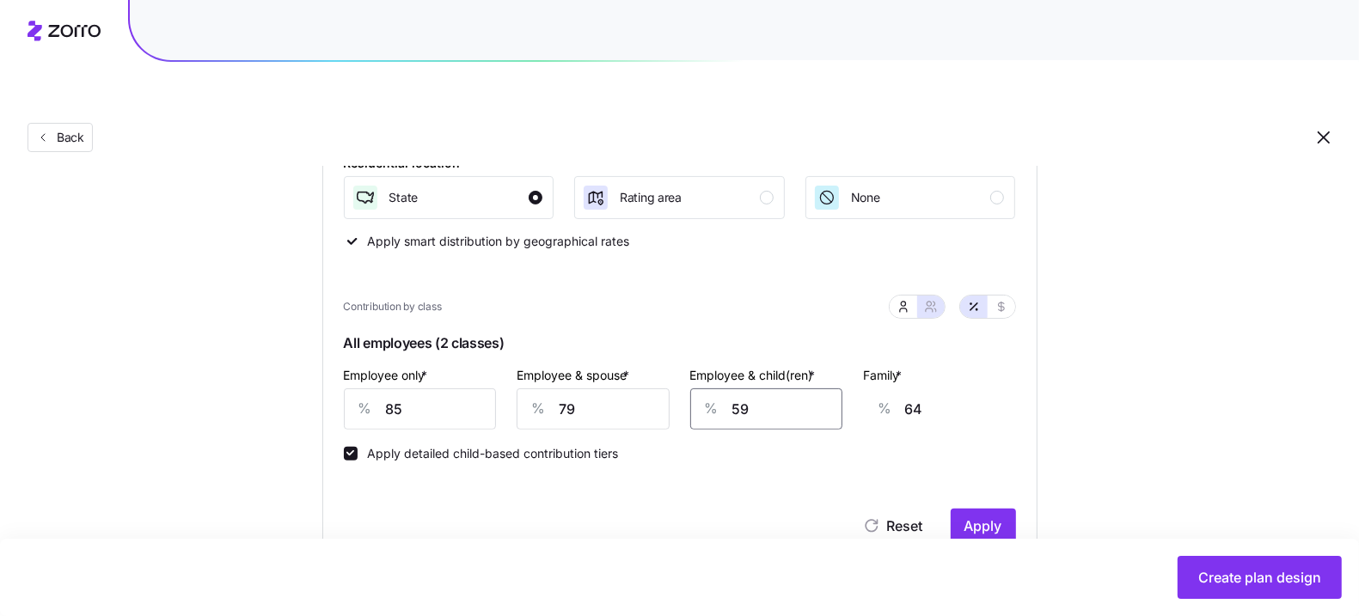
click at [753, 389] on input "59" at bounding box center [766, 409] width 153 height 41
type input "8"
type input "32"
type input "85"
type input "81"
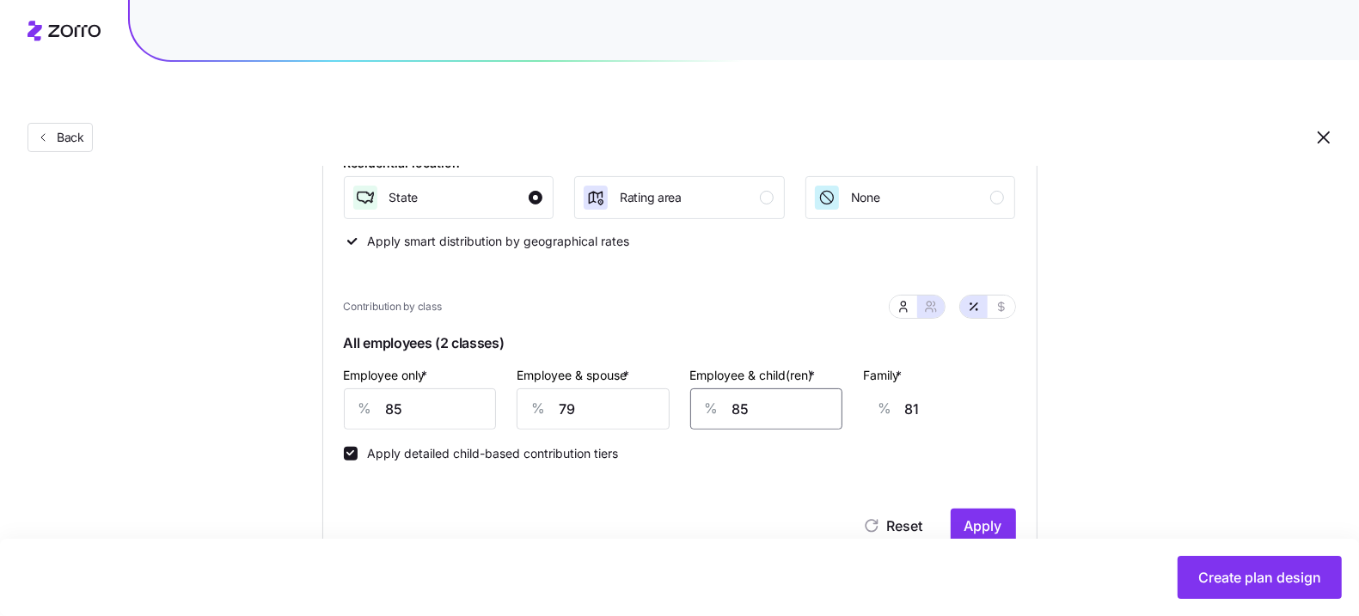
type input "85"
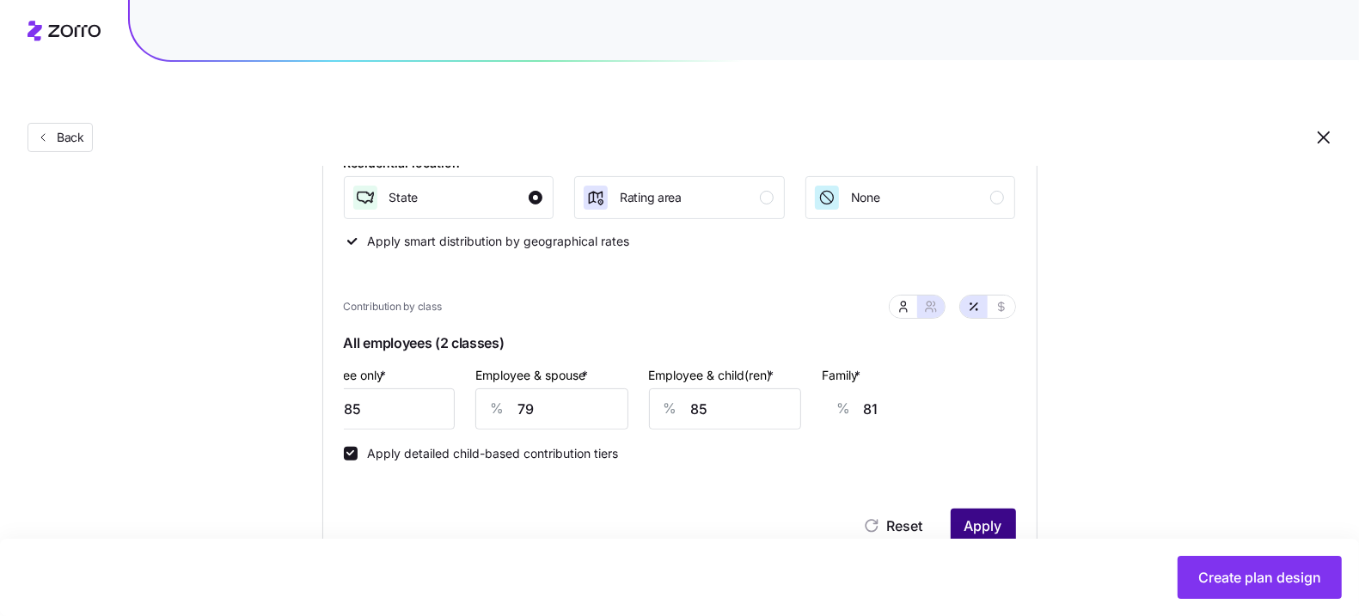
click at [998, 516] on span "Apply" at bounding box center [983, 526] width 38 height 21
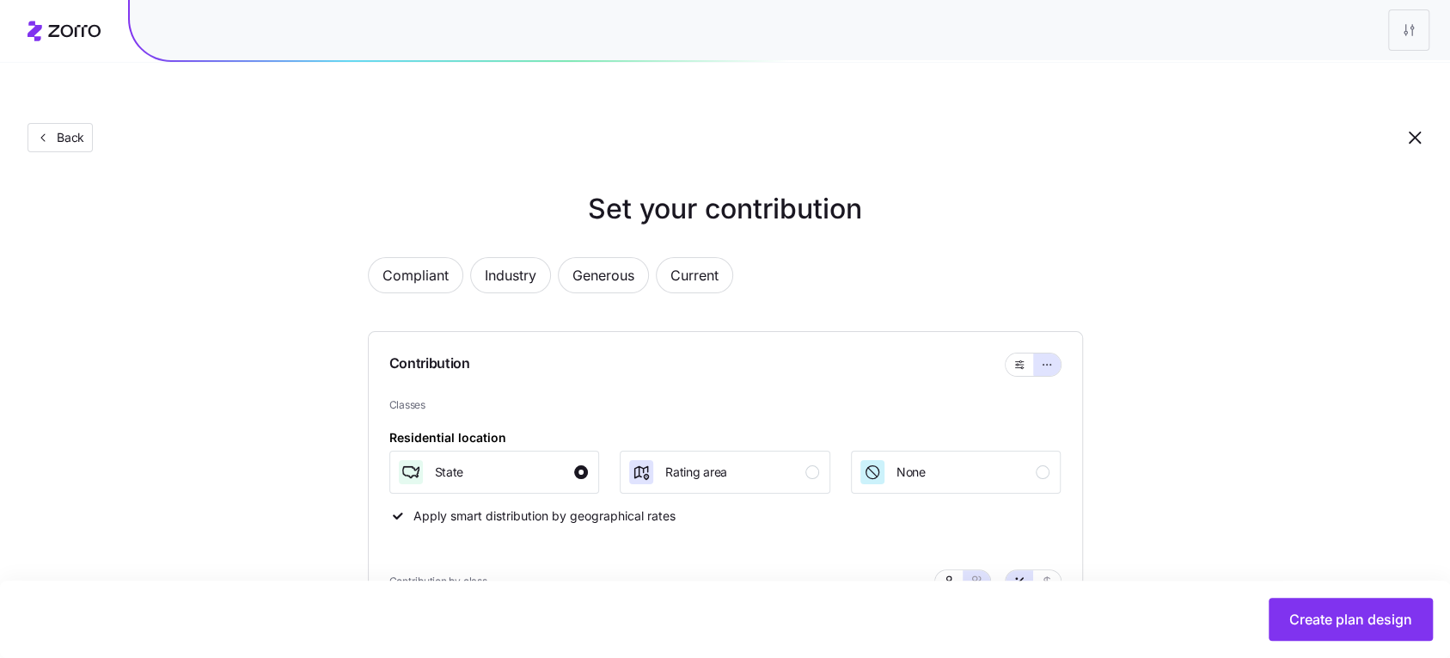
scroll to position [0, 0]
click at [76, 129] on span "Back" at bounding box center [67, 137] width 34 height 17
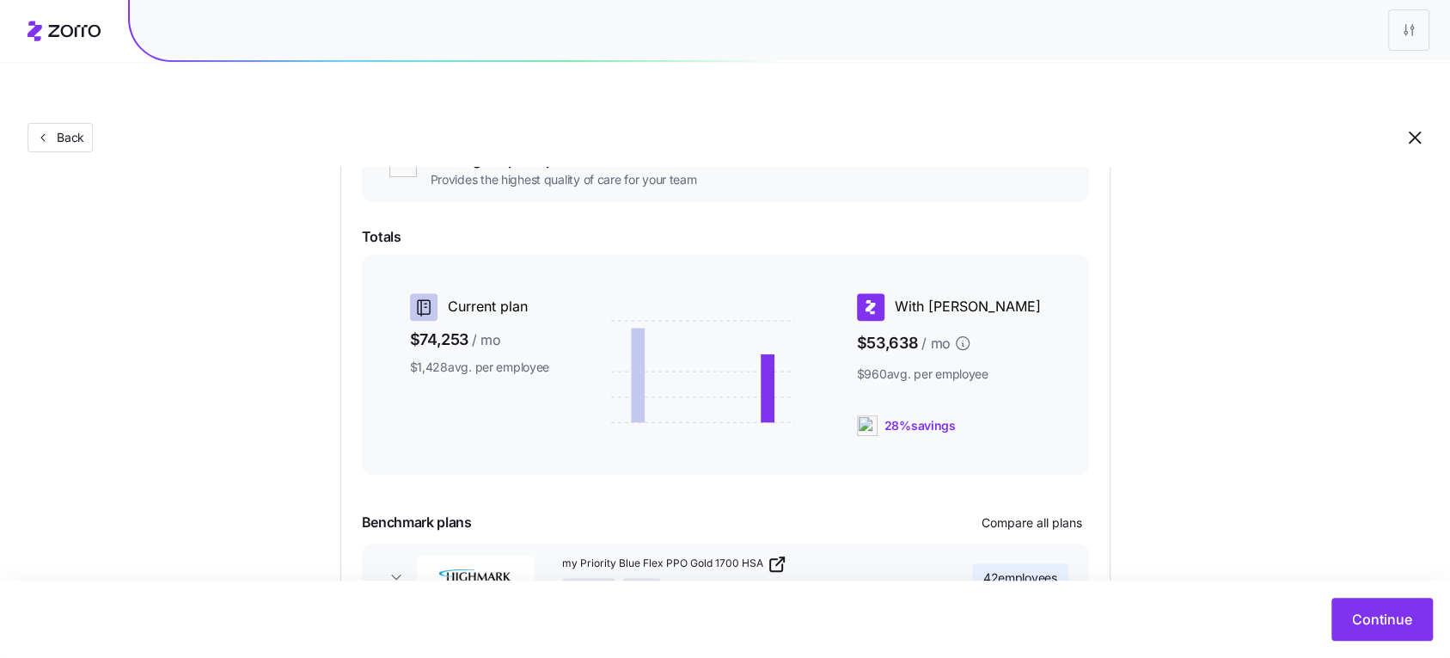
scroll to position [208, 0]
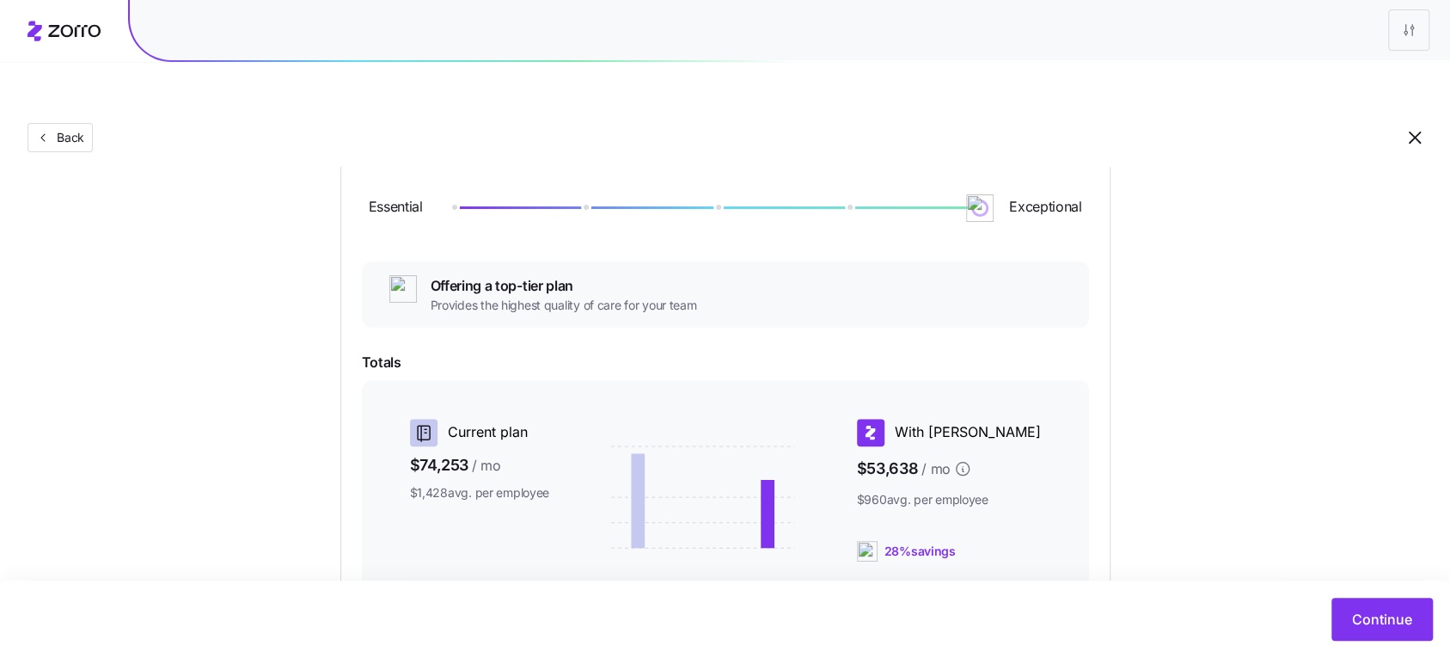
click at [404, 275] on img at bounding box center [403, 289] width 28 height 28
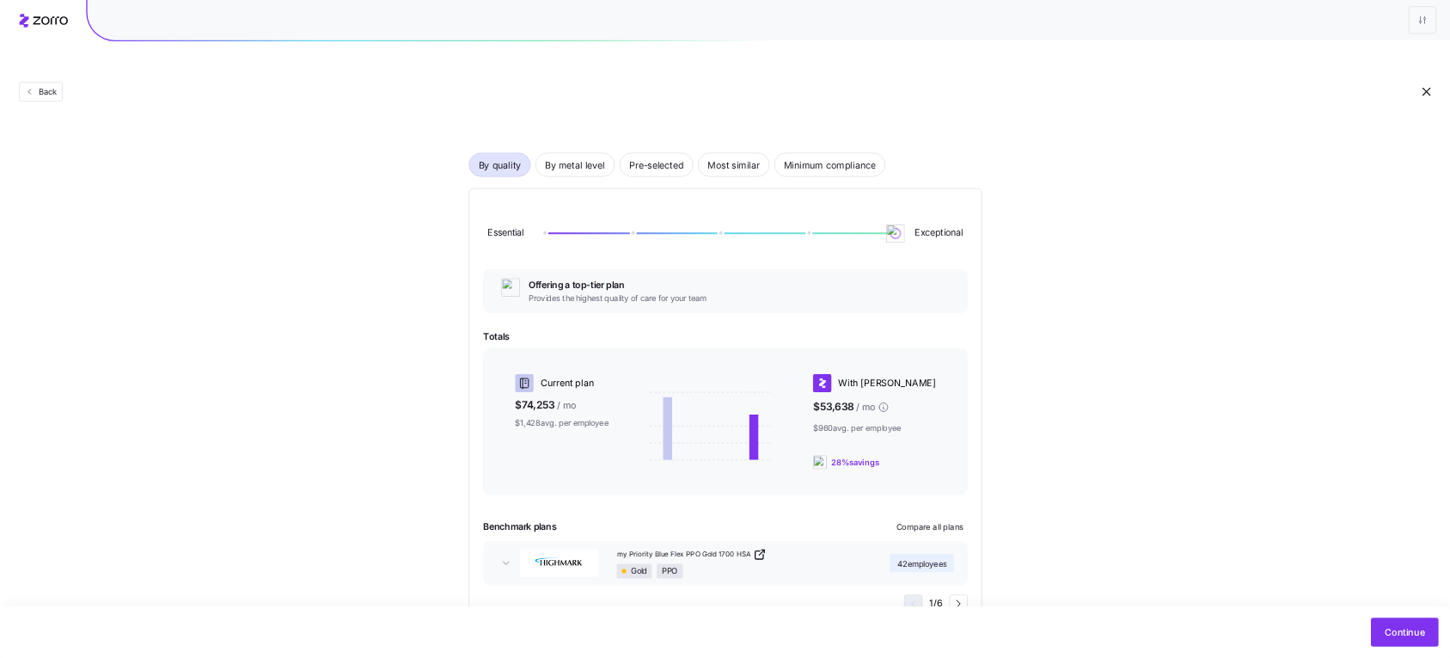
scroll to position [89, 0]
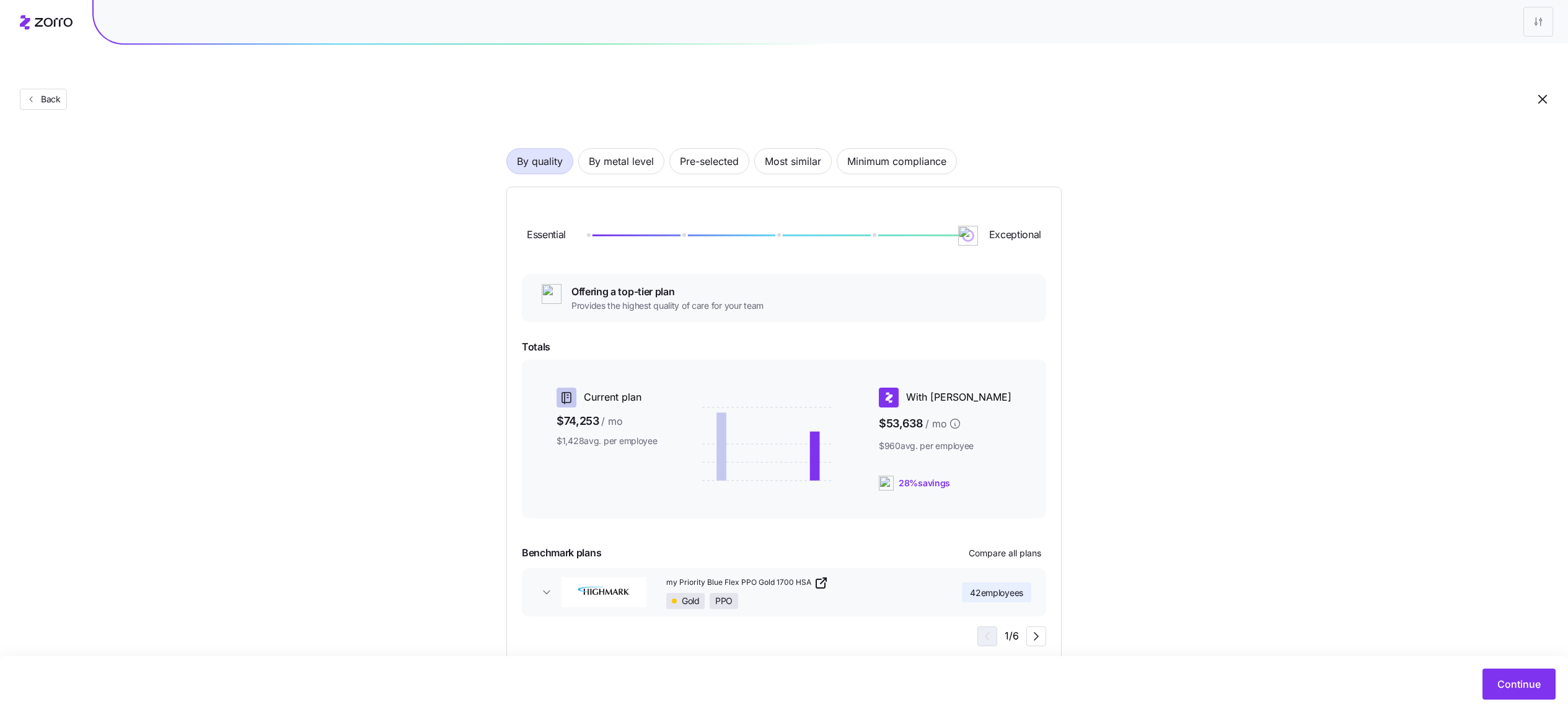
click at [991, 271] on div "Choose a plan matching strategy By quality By metal level Pre-selected Most sim…" at bounding box center [784, 367] width 1568 height 588
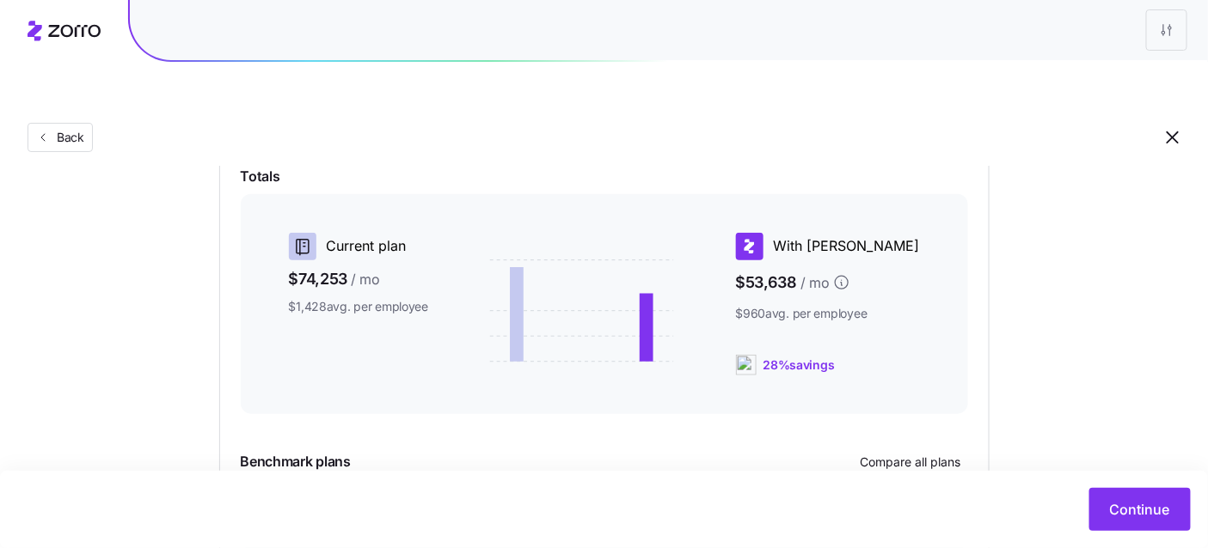
scroll to position [527, 0]
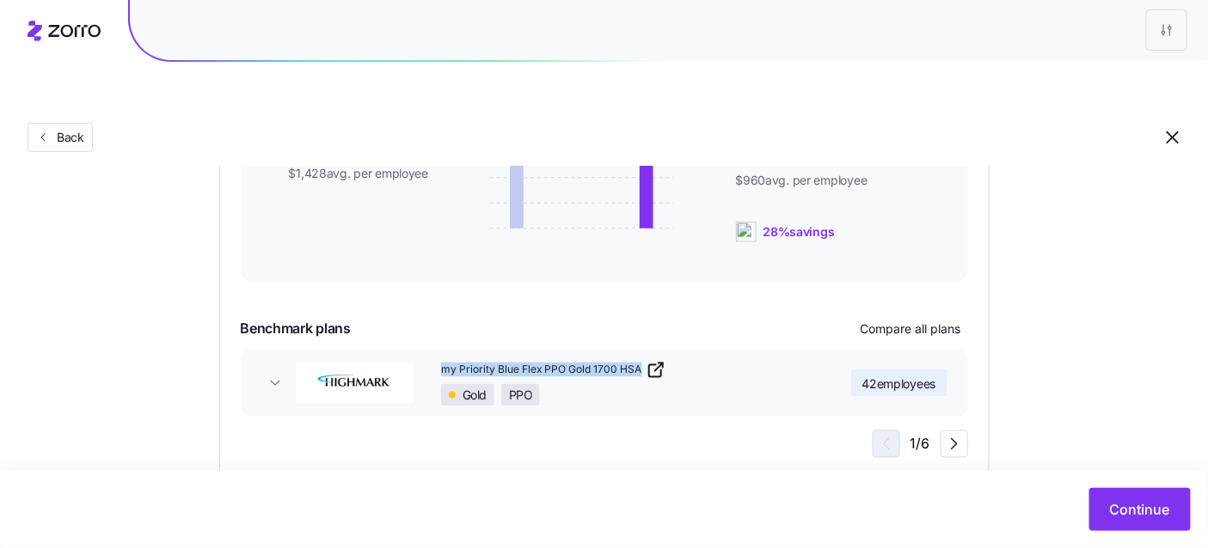
copy span "my Priority Blue Flex PPO Gold 1700 HSA"
click at [649, 365] on icon "button" at bounding box center [655, 371] width 12 height 12
click at [1019, 416] on div "Choose a plan matching strategy By quality By metal level Pre-selected Most sim…" at bounding box center [604, 72] width 853 height 815
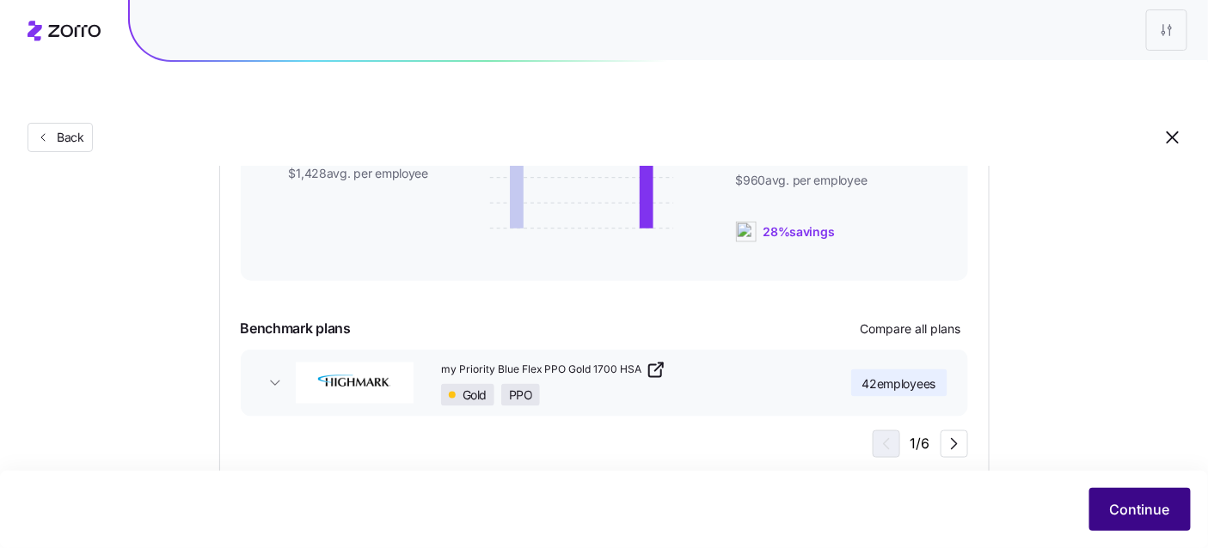
click at [1122, 512] on span "Continue" at bounding box center [1140, 509] width 60 height 21
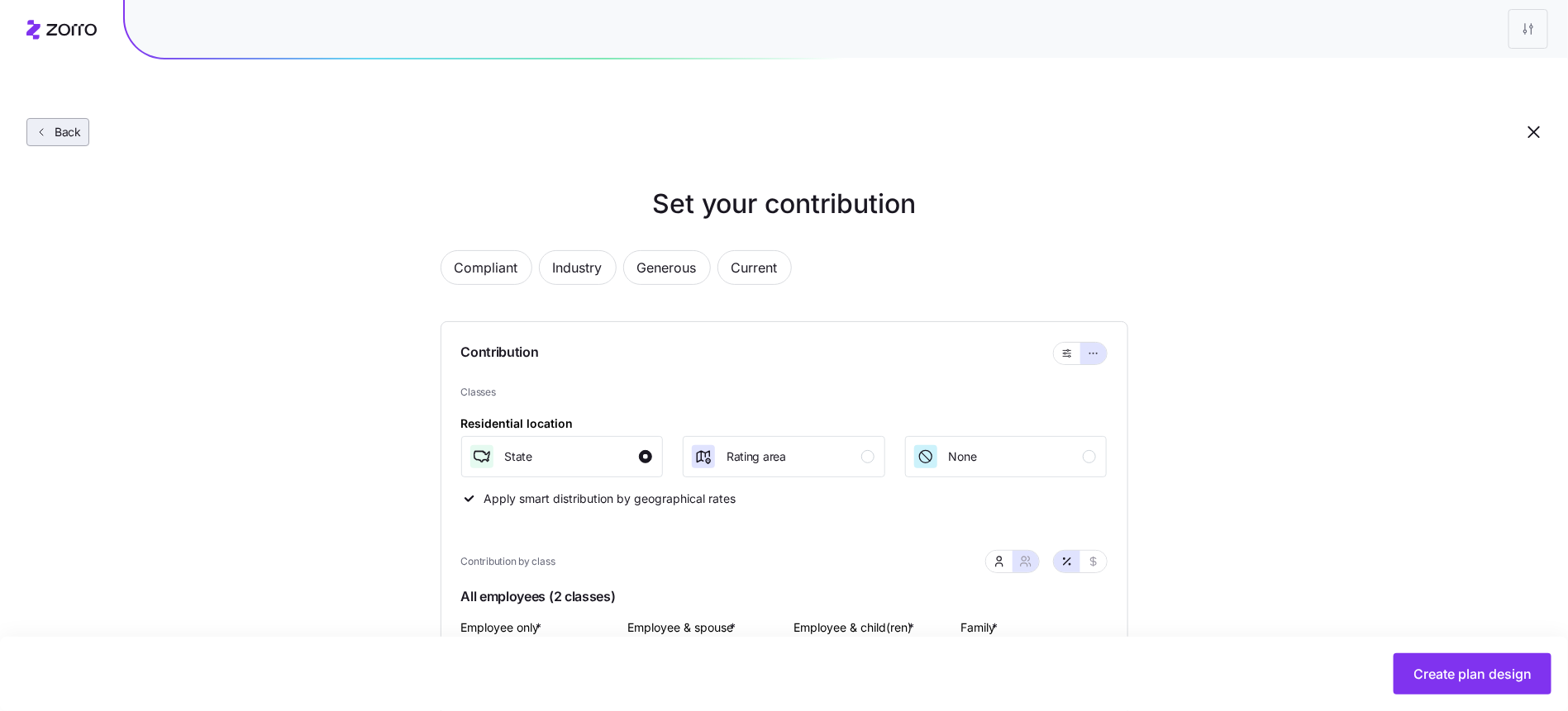
click at [56, 124] on span "Back" at bounding box center [64, 132] width 33 height 16
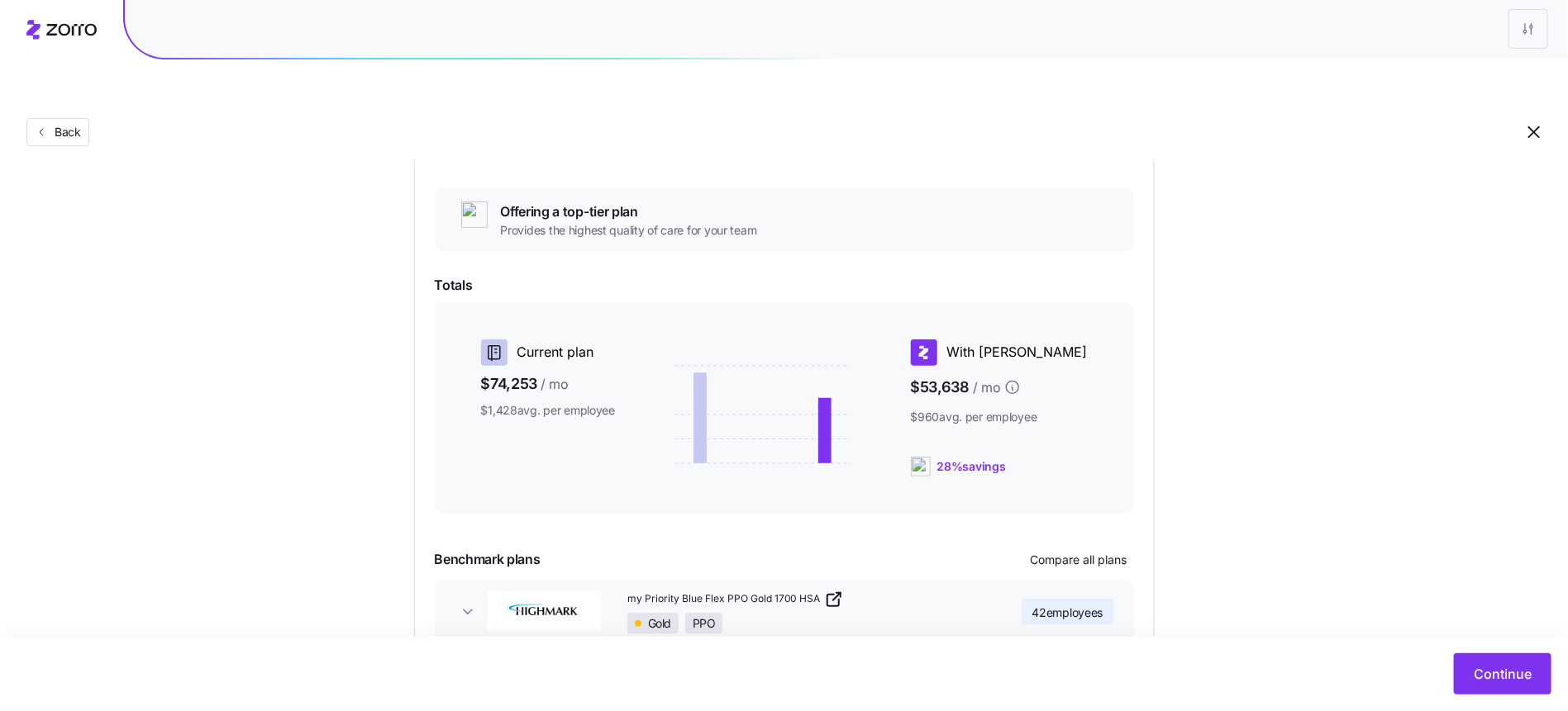
scroll to position [322, 0]
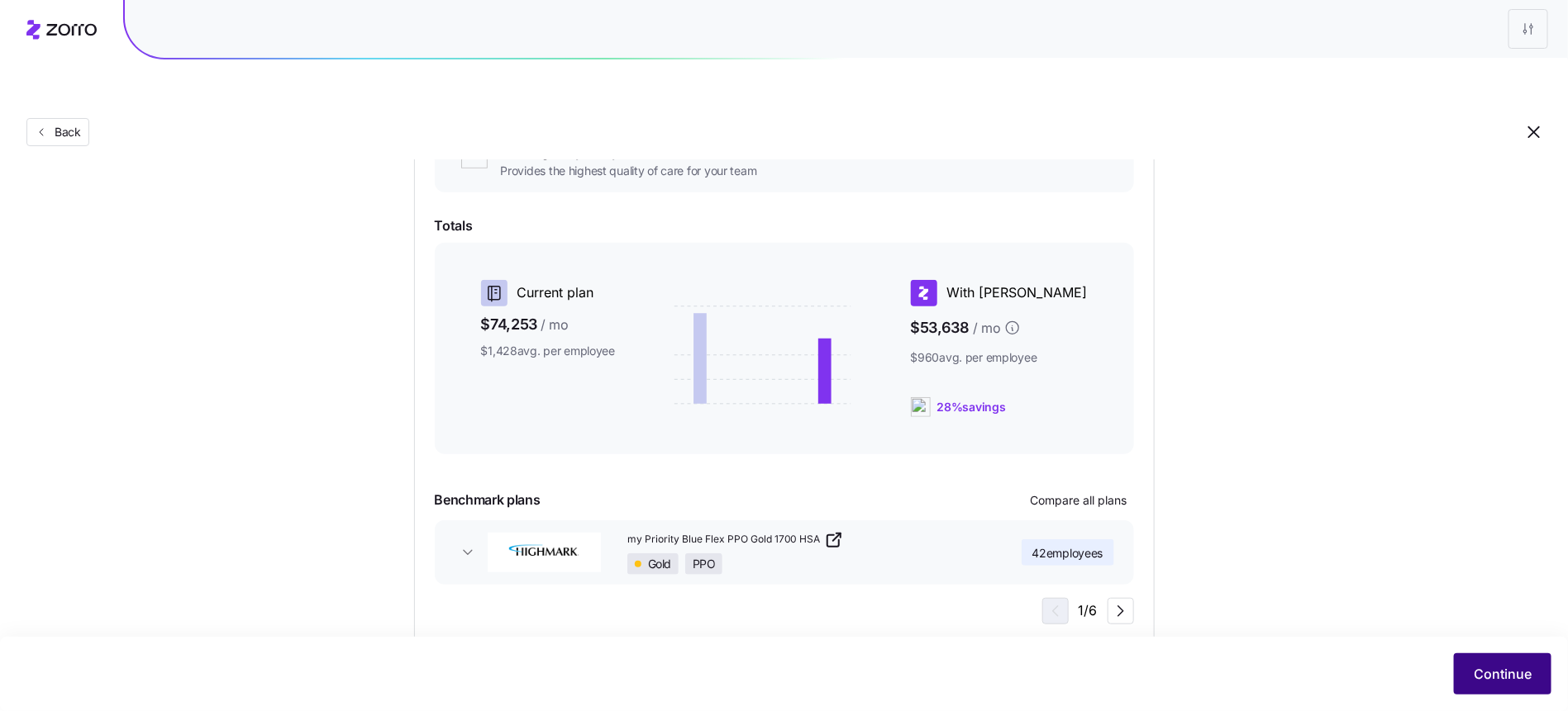
click at [1321, 591] on button "Continue" at bounding box center [1502, 674] width 97 height 41
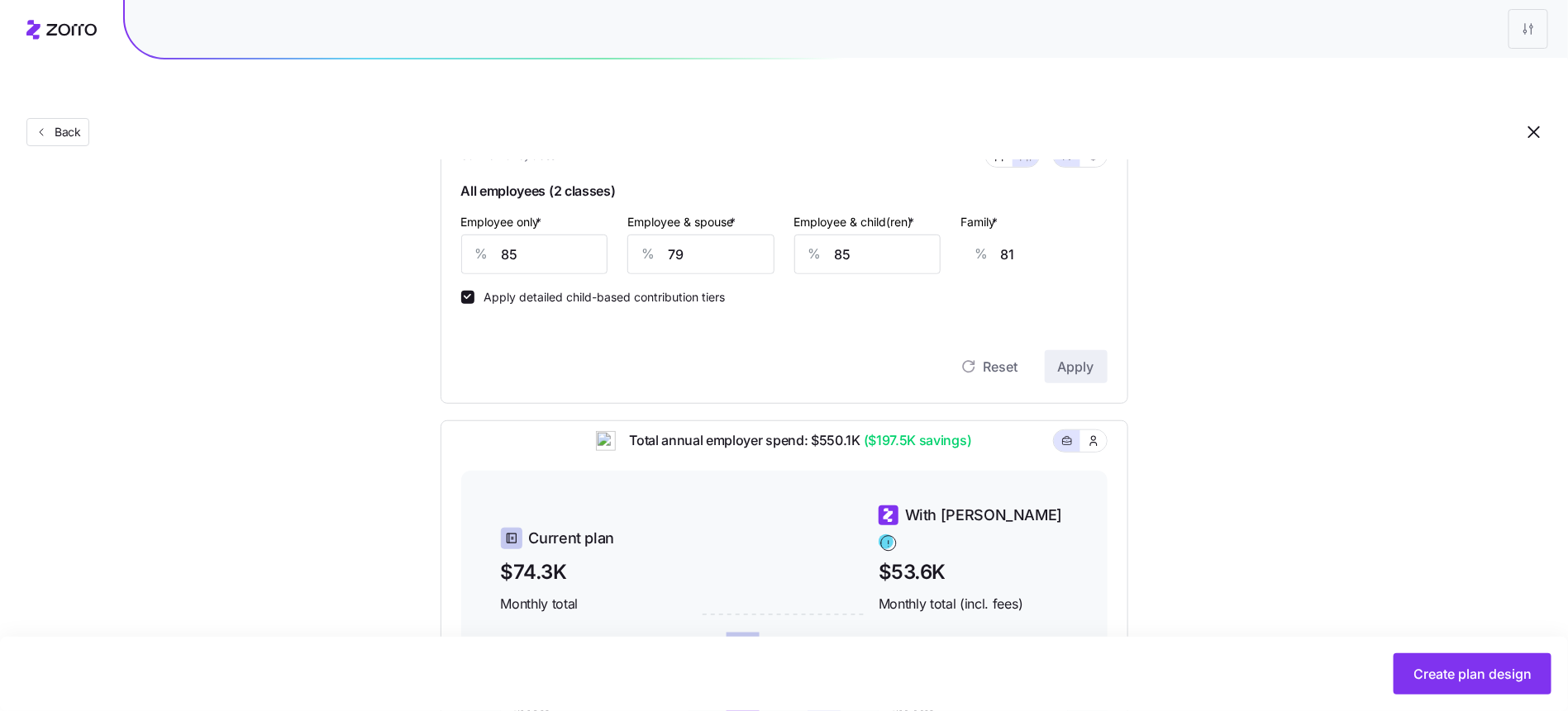
scroll to position [419, 0]
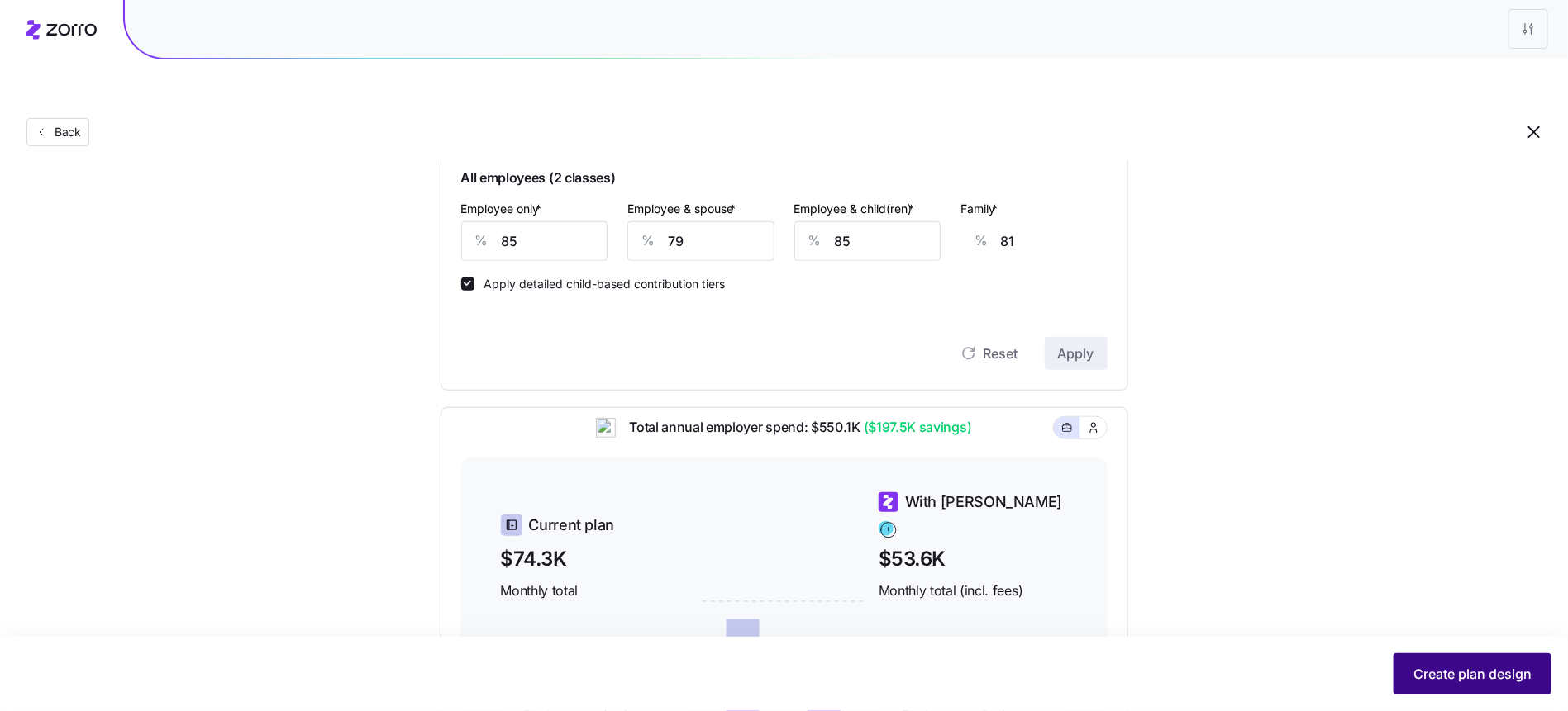
click at [1321, 591] on span "Create plan design" at bounding box center [1472, 674] width 118 height 20
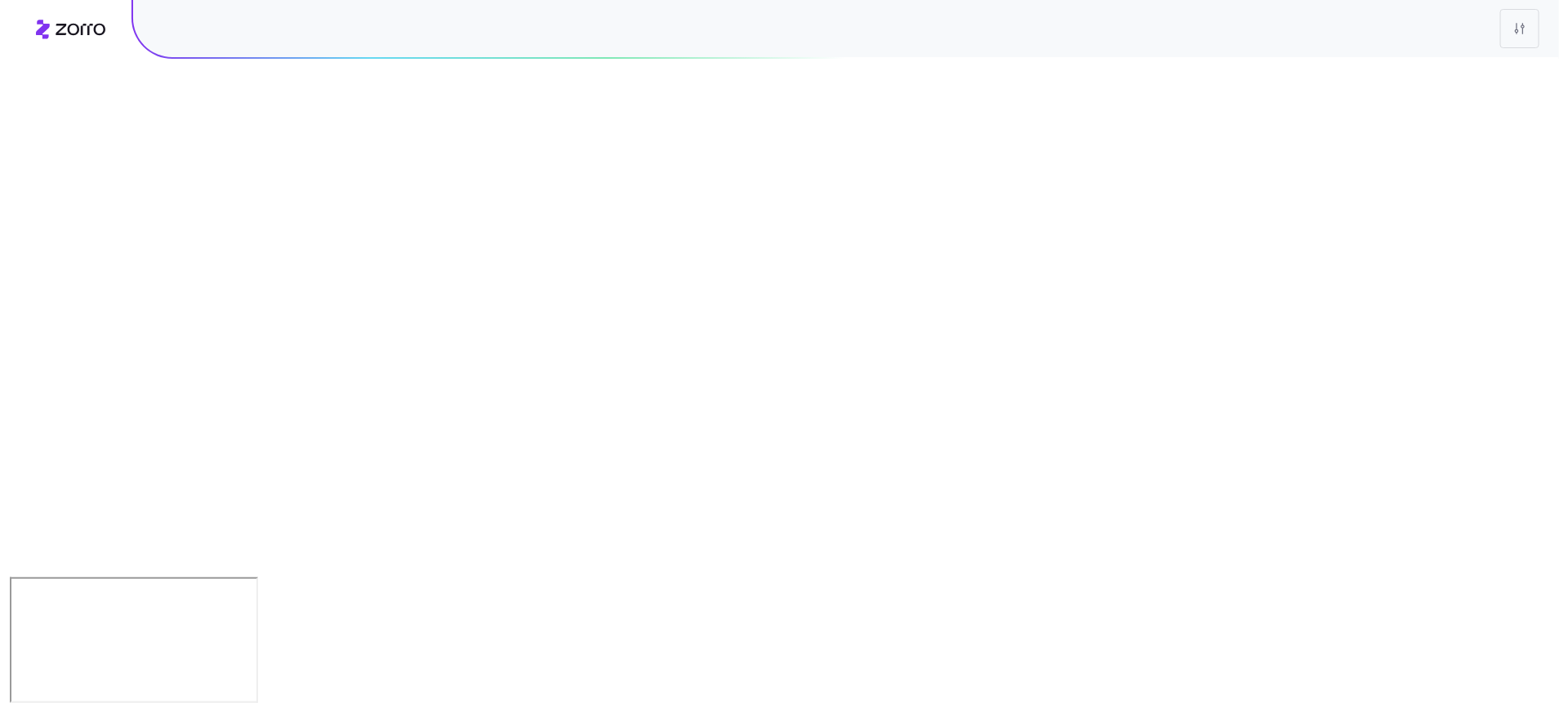
scroll to position [0, 0]
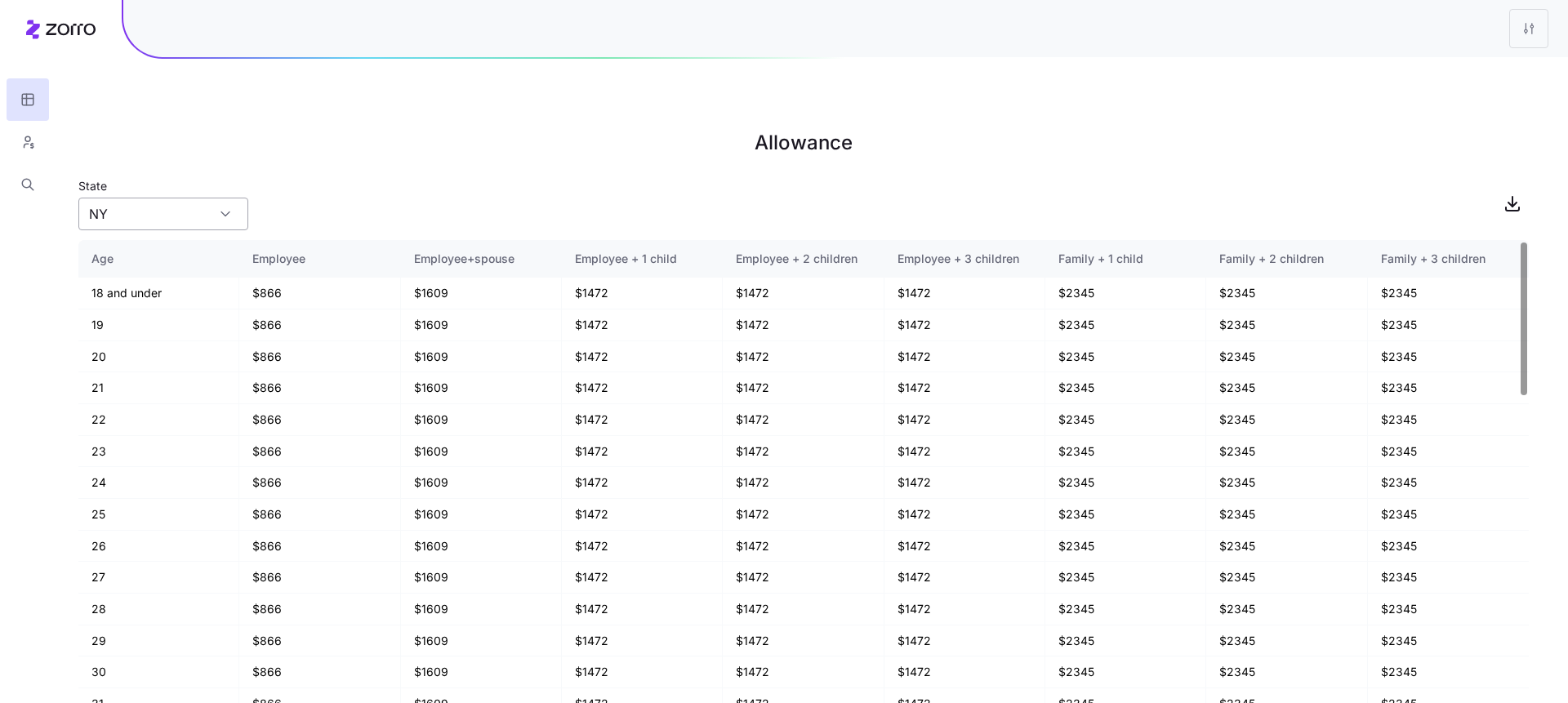
click at [187, 198] on input "NY" at bounding box center [163, 214] width 170 height 32
click at [364, 176] on div "State [US_STATE]" at bounding box center [804, 203] width 1451 height 55
click at [1306, 188] on span "button" at bounding box center [1513, 203] width 31 height 31
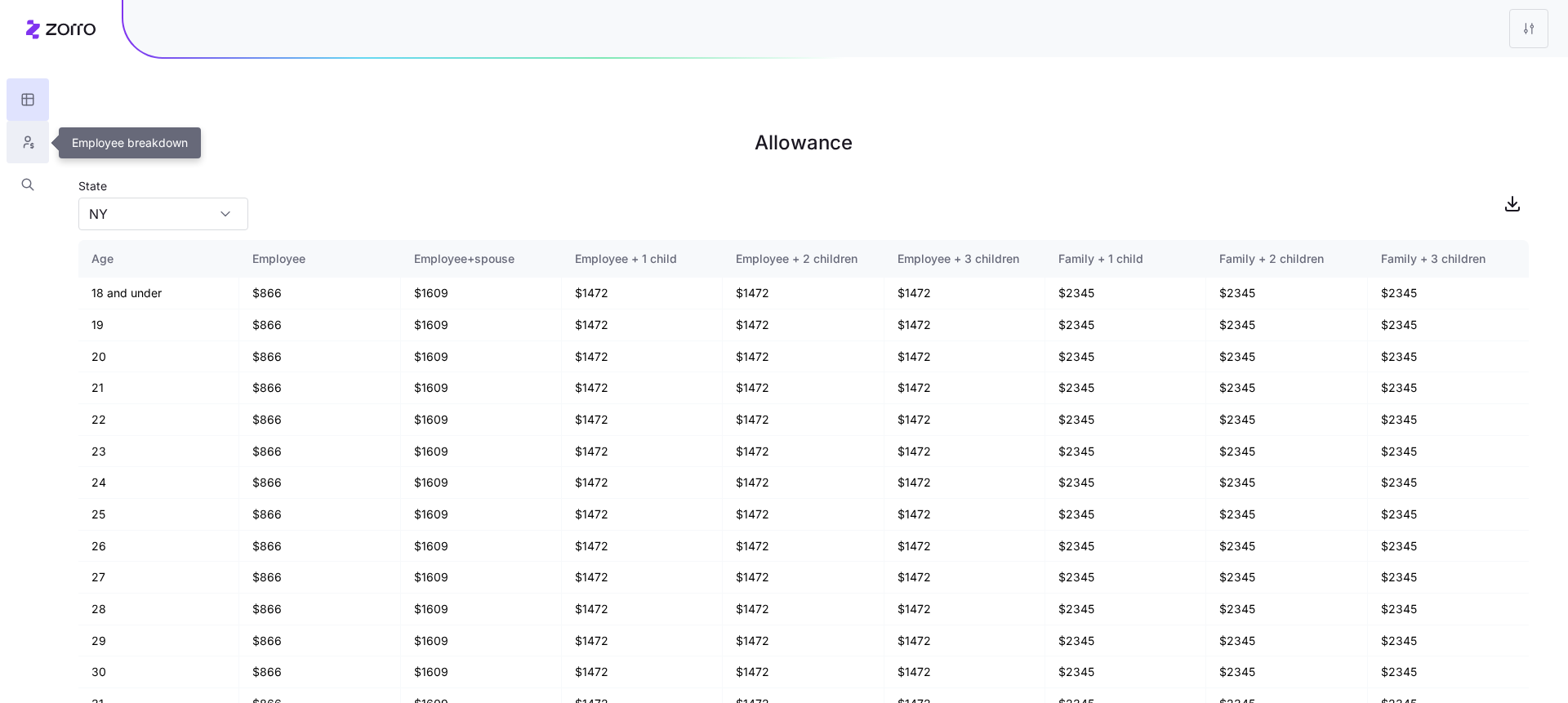
click at [19, 139] on button "button" at bounding box center [28, 142] width 43 height 43
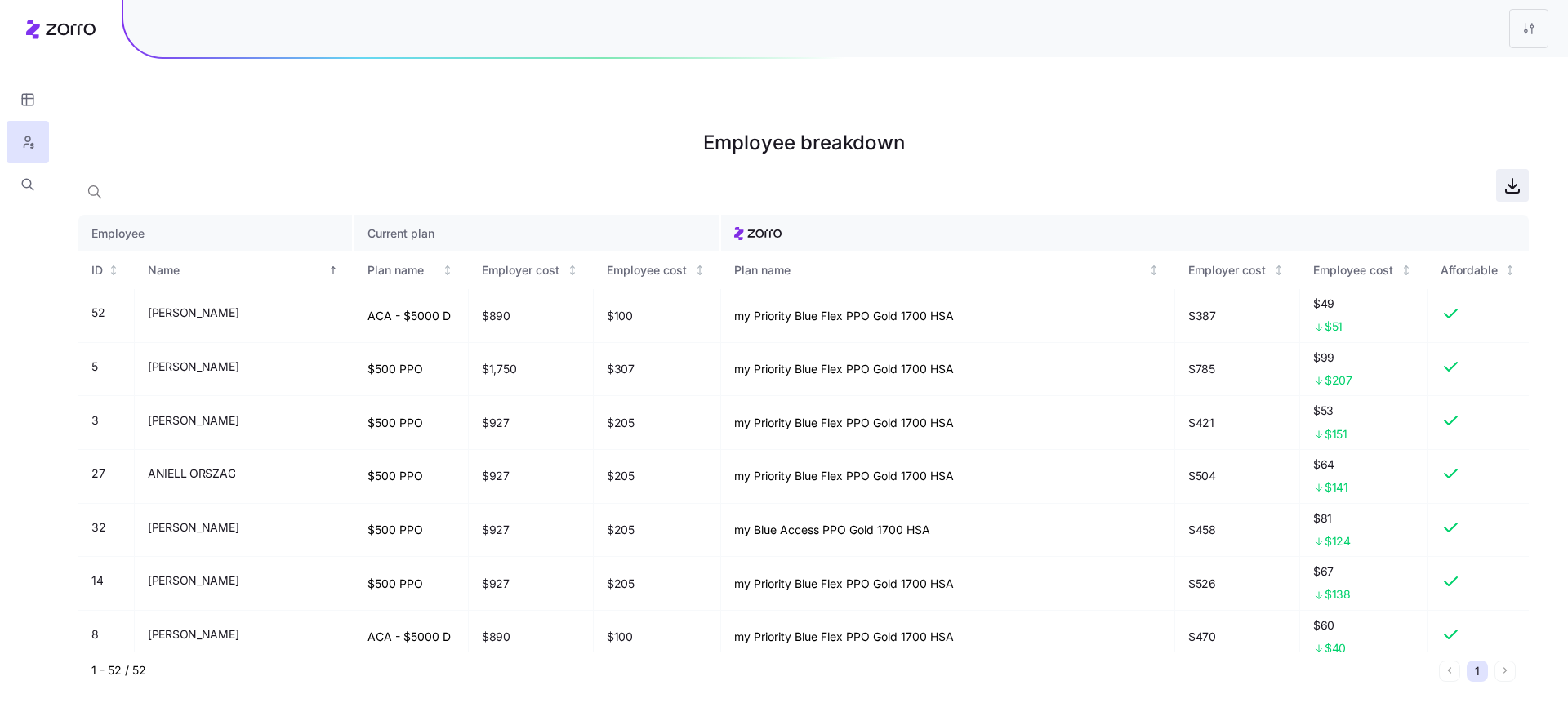
click at [1306, 176] on icon "button" at bounding box center [1513, 185] width 20 height 20
click at [19, 98] on button "button" at bounding box center [28, 100] width 43 height 43
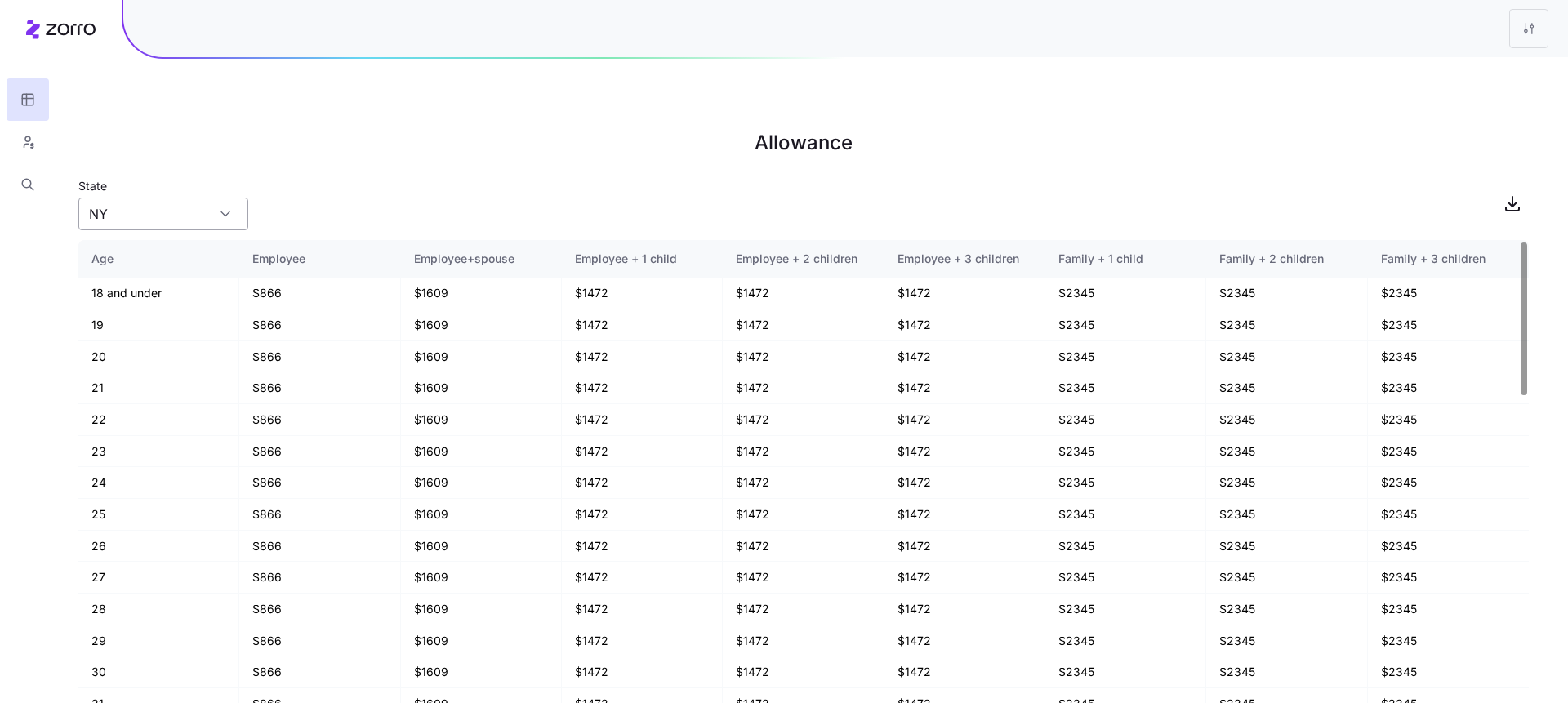
click at [155, 198] on input "NY" at bounding box center [163, 214] width 170 height 32
click at [159, 256] on div "PA" at bounding box center [163, 252] width 157 height 31
click at [1306, 194] on icon "button" at bounding box center [1513, 203] width 20 height 20
click at [165, 198] on input "PA" at bounding box center [163, 214] width 170 height 32
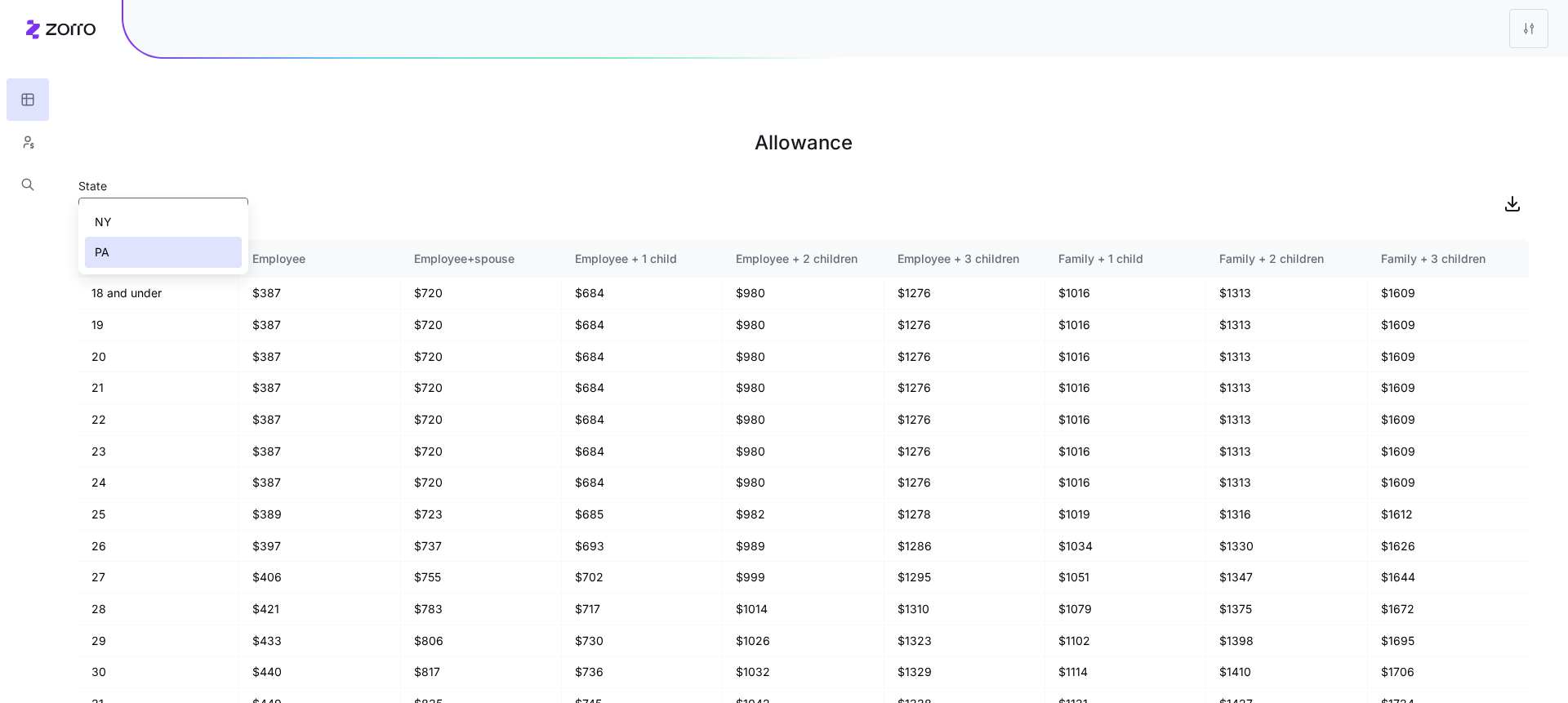
click at [165, 207] on div "NY" at bounding box center [163, 221] width 157 height 31
click at [1306, 194] on icon "button" at bounding box center [1513, 203] width 20 height 20
click at [155, 198] on input "NY" at bounding box center [163, 214] width 170 height 32
click at [154, 242] on div "PA" at bounding box center [163, 252] width 157 height 31
type input "PA"
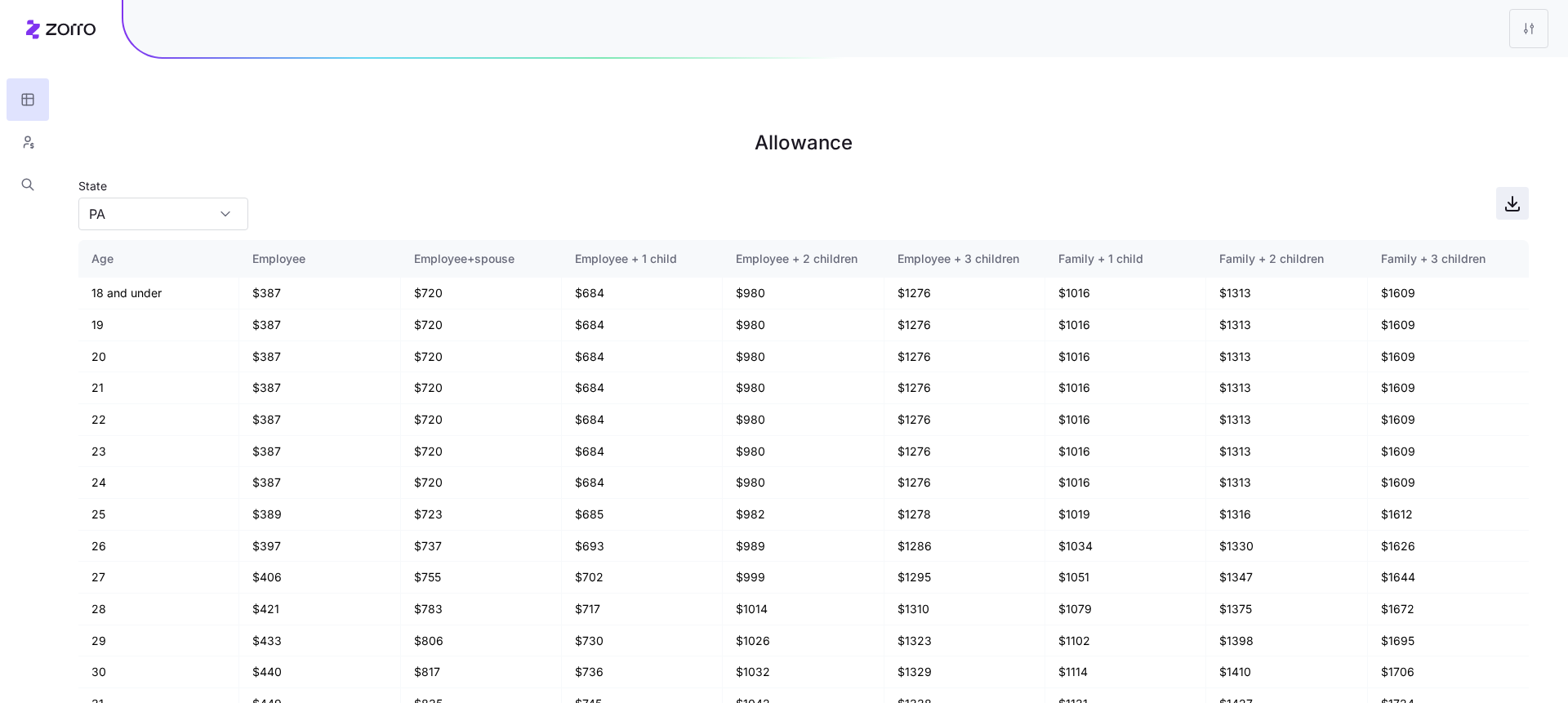
click at [1306, 194] on icon "button" at bounding box center [1513, 203] width 20 height 20
